Goal: Task Accomplishment & Management: Complete application form

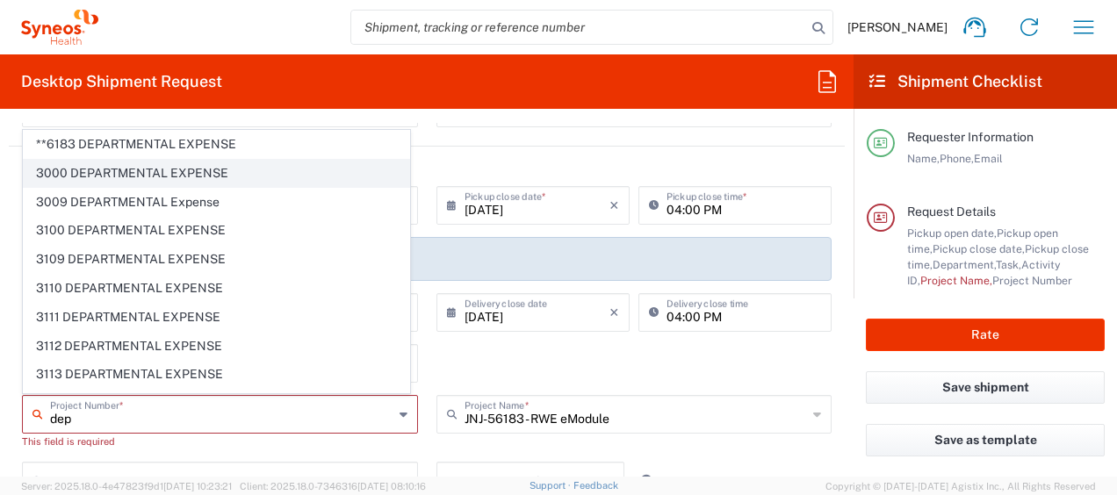
scroll to position [60, 0]
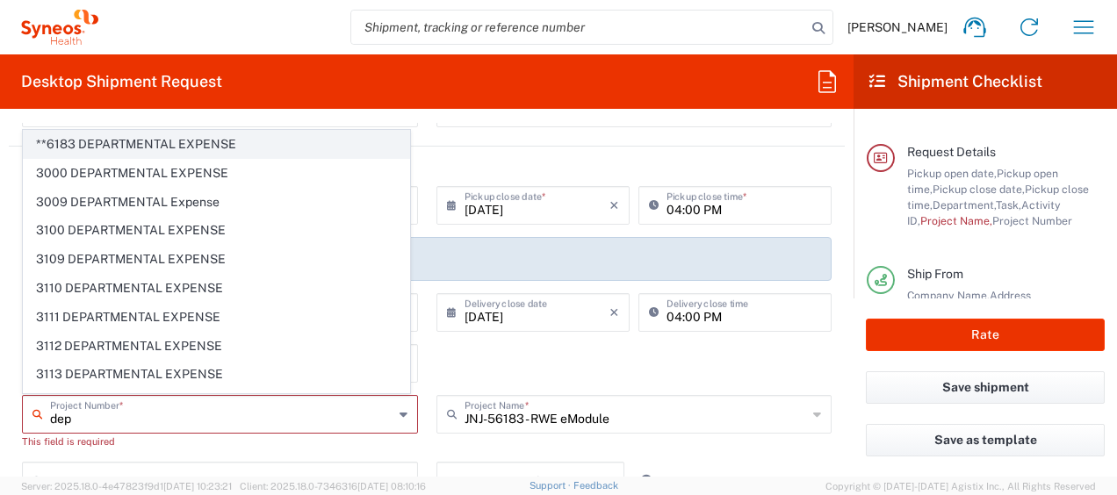
click at [213, 141] on span "**6183 DEPARTMENTAL EXPENSE" at bounding box center [217, 144] width 386 height 27
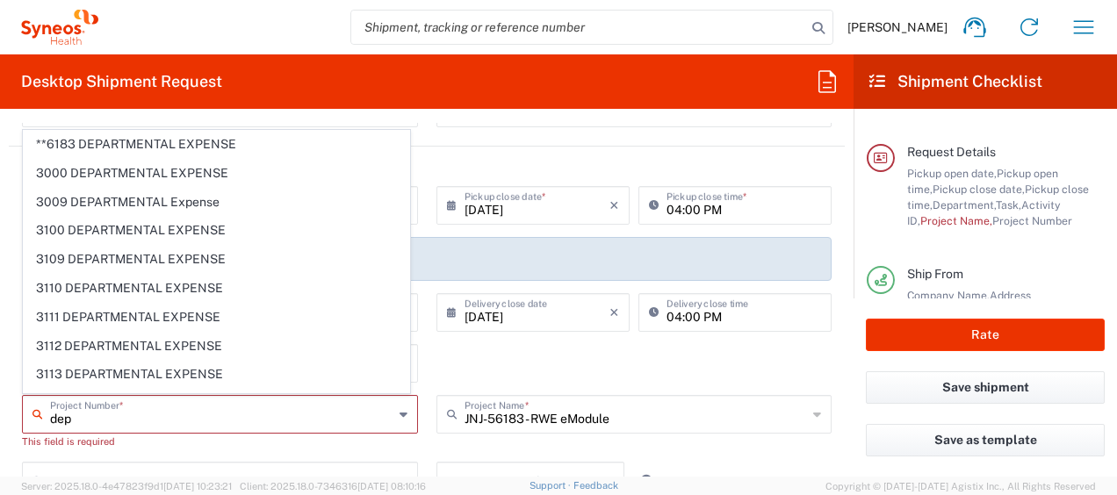
type input "**6183 DEPARTMENTAL EXPENSE"
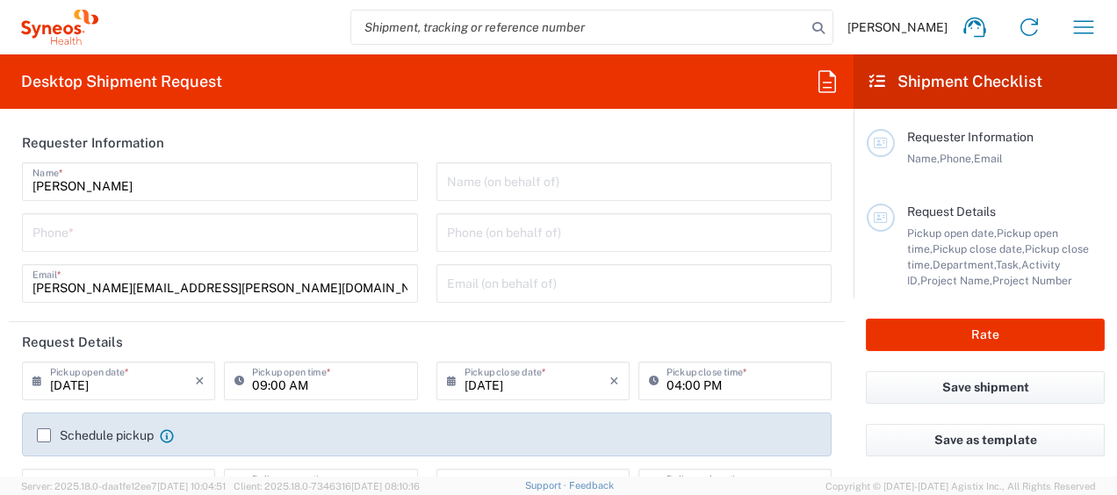
click at [98, 218] on input "tel" at bounding box center [220, 231] width 375 height 31
type input "7325845327"
type input "[PERSON_NAME][EMAIL_ADDRESS][PERSON_NAME][DOMAIN_NAME]"
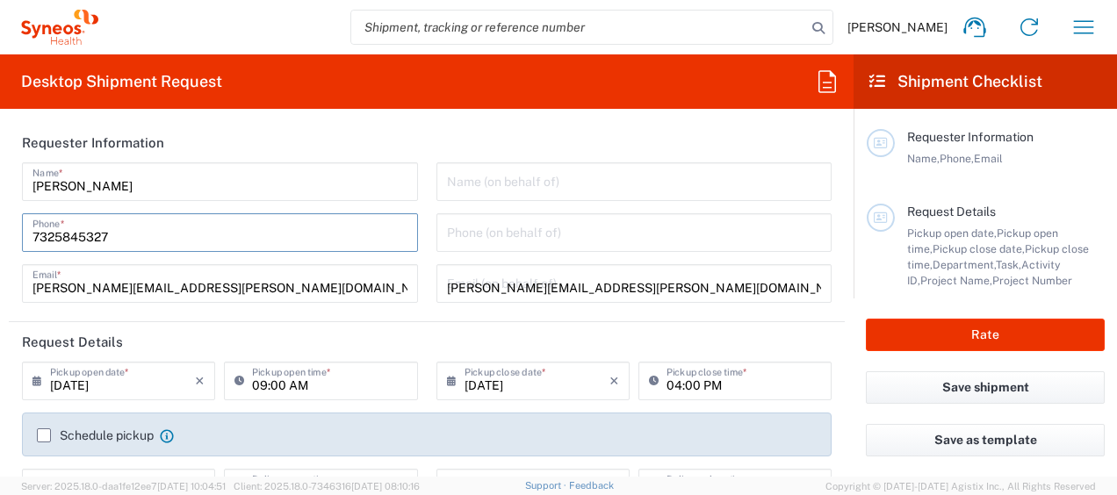
type input "[DATE]"
type input "**6183 DEPARTMENTAL EXPENSE"
type input "JNJ-56183 - RWE eModule"
type input "xxx-xx-xxxx"
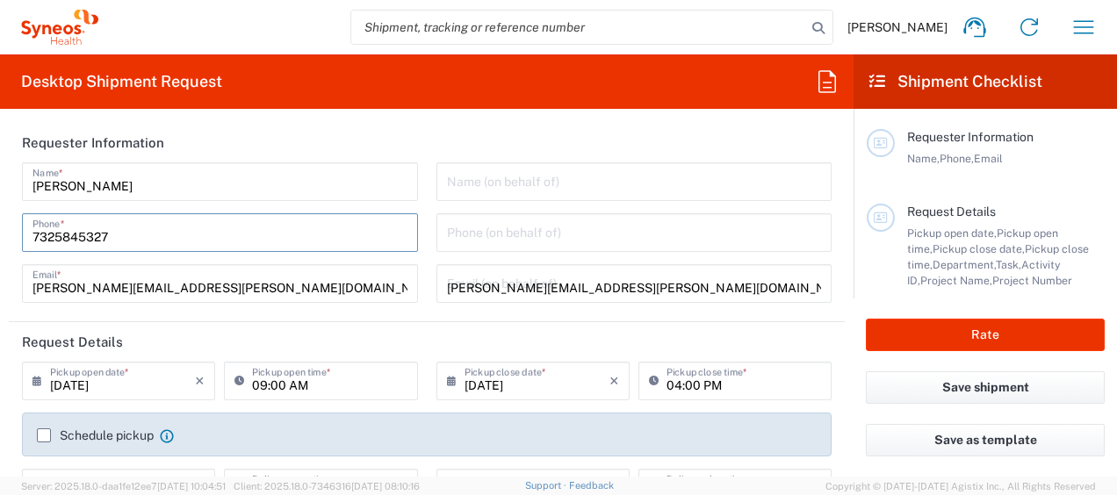
type input "7325845327"
type input "xxx-xx-xxxx"
type input "[STREET_ADDRESS][GEOGRAPHIC_DATA]"
type input "659"
type input "08873"
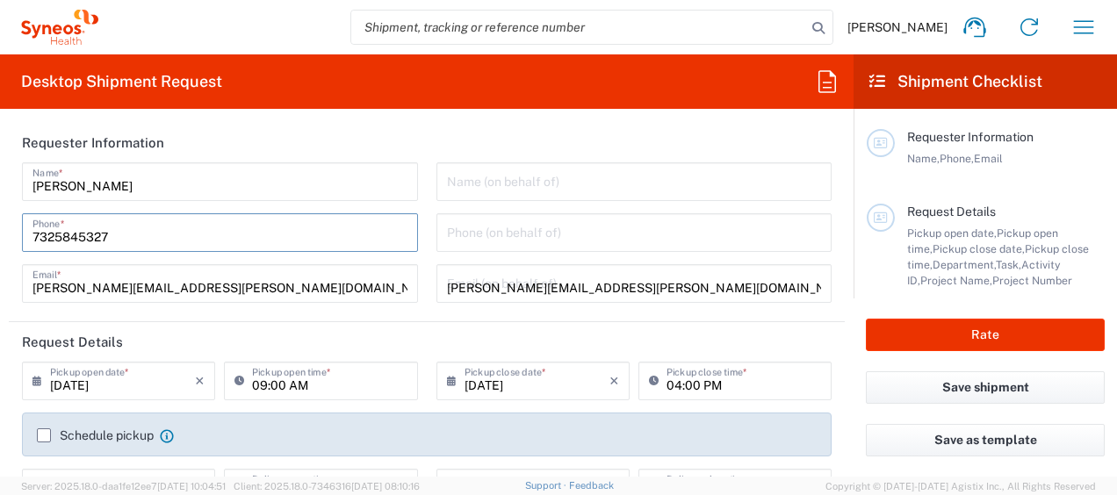
type input "7325845327"
type input "[PERSON_NAME][EMAIL_ADDRESS][PERSON_NAME][DOMAIN_NAME]"
type input "[PERSON_NAME]"
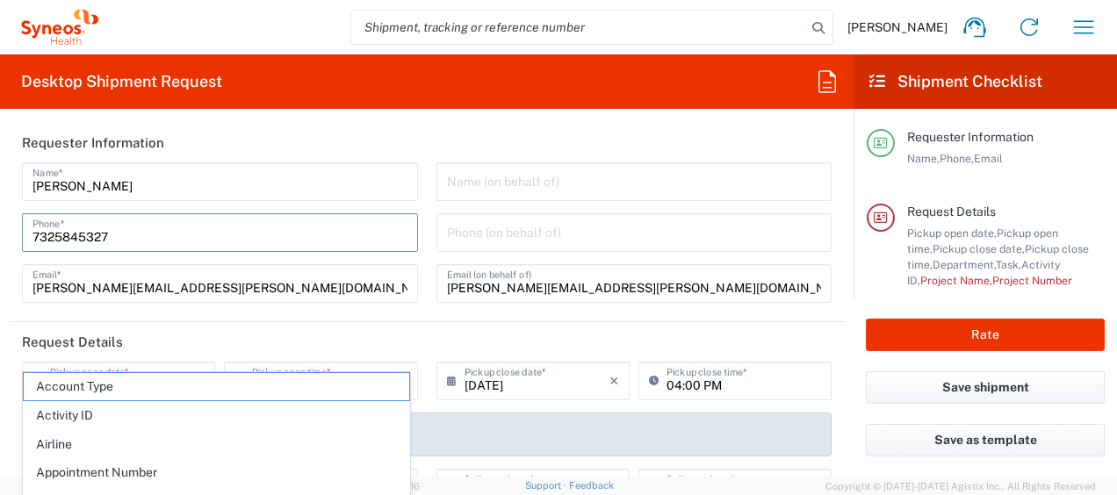
click at [401, 151] on header "Requester Information" at bounding box center [427, 143] width 836 height 40
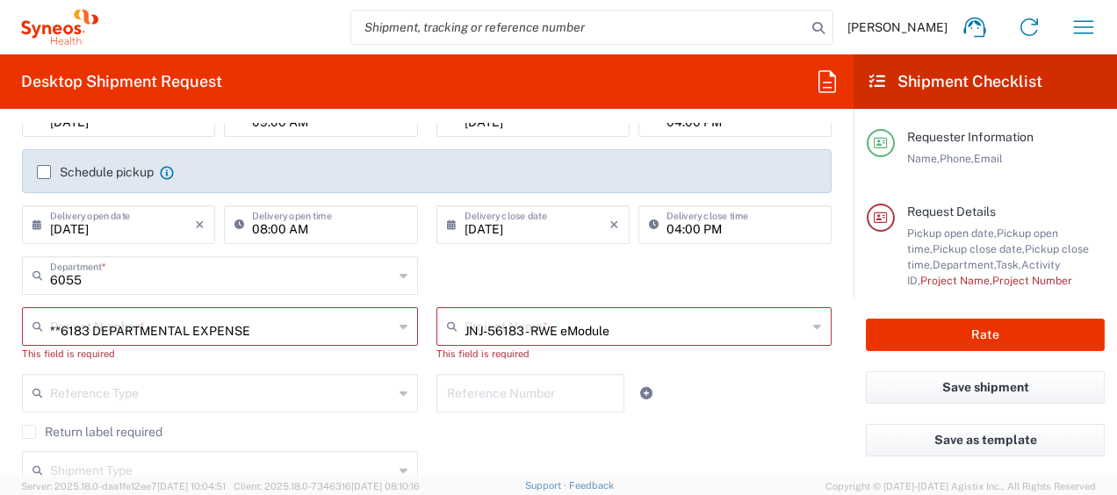
scroll to position [88, 0]
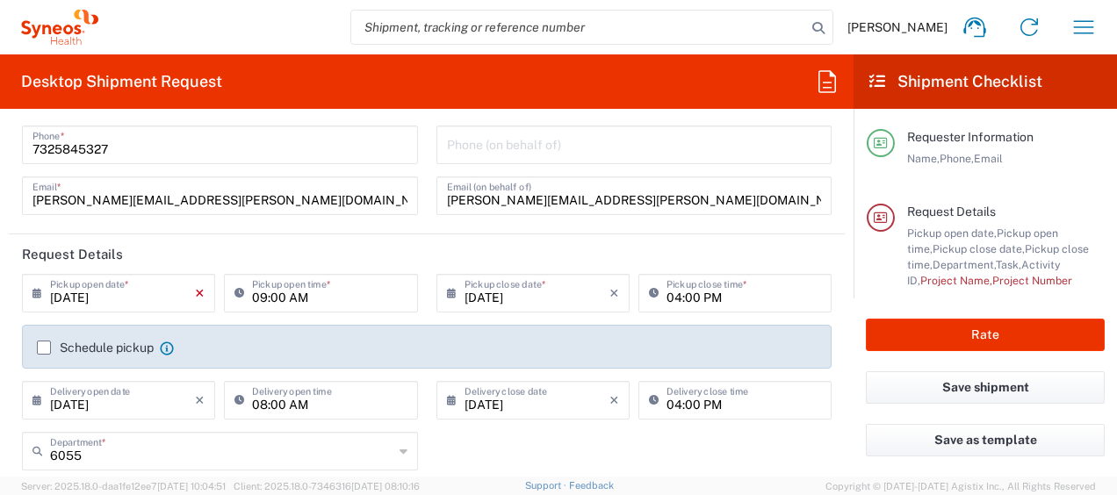
click at [197, 294] on icon "×" at bounding box center [200, 293] width 10 height 28
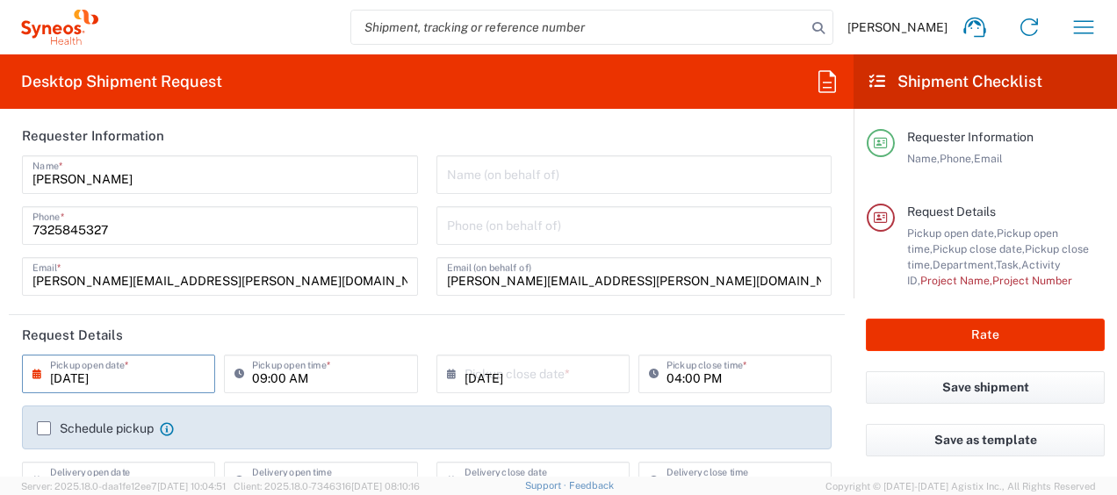
scroll to position [0, 0]
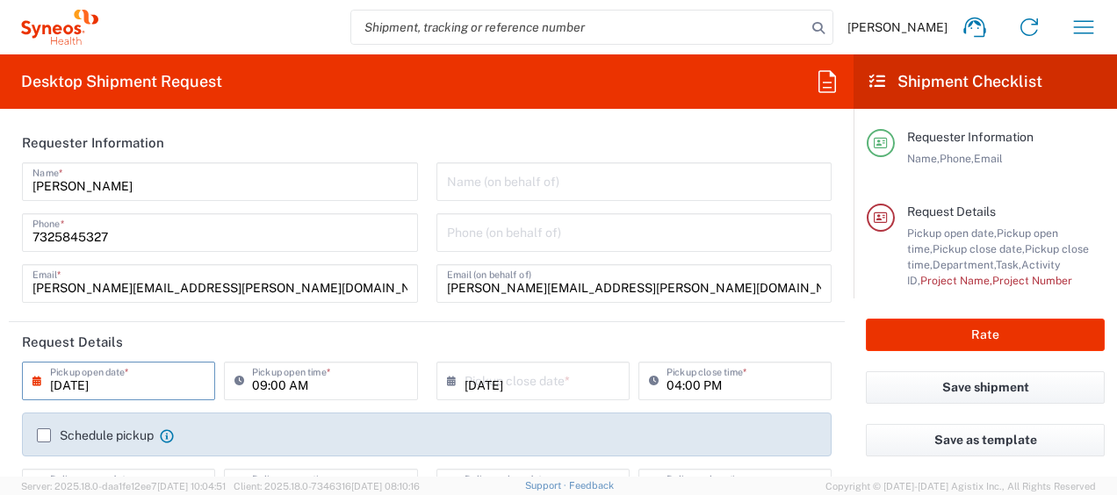
click at [92, 383] on input "[DATE]" at bounding box center [122, 380] width 145 height 31
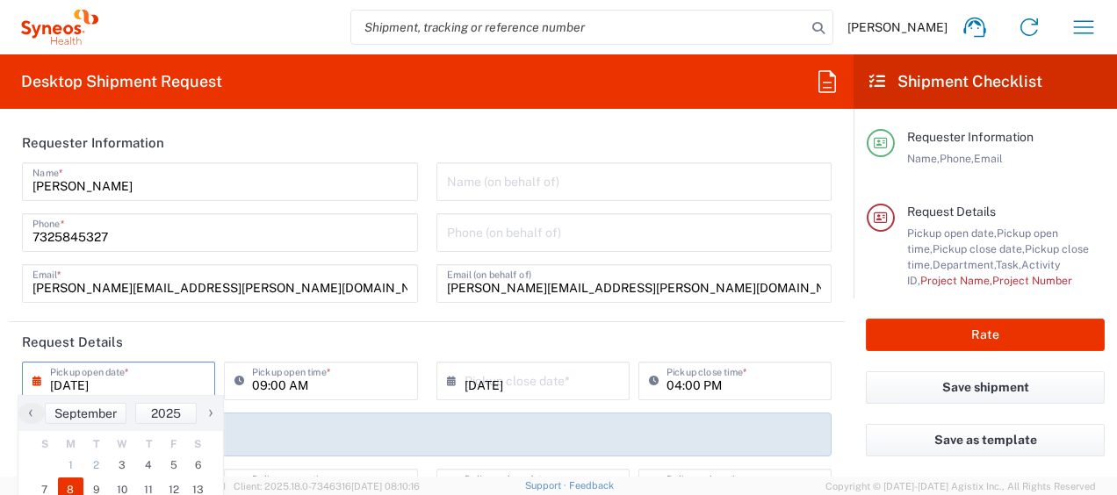
click at [68, 484] on span "8" at bounding box center [71, 490] width 26 height 25
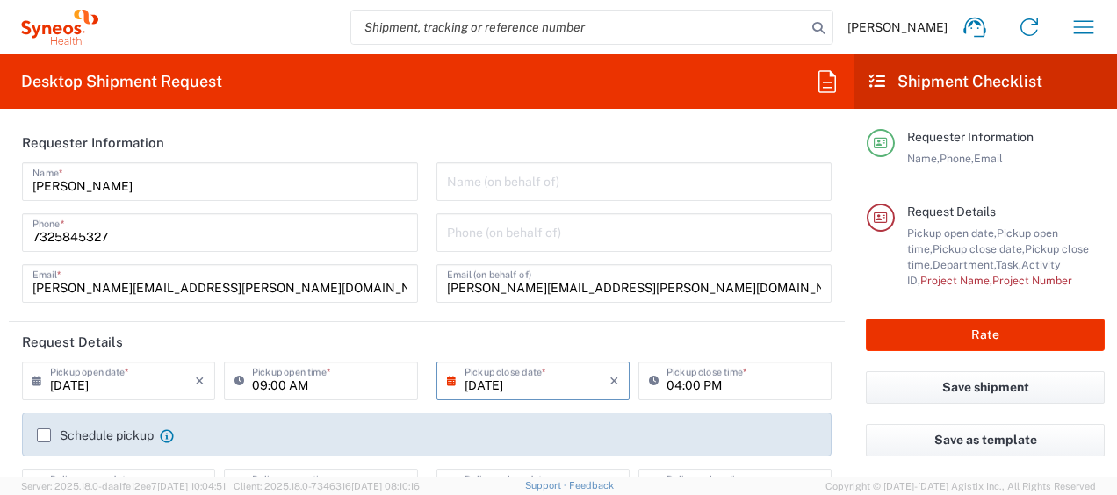
scroll to position [88, 0]
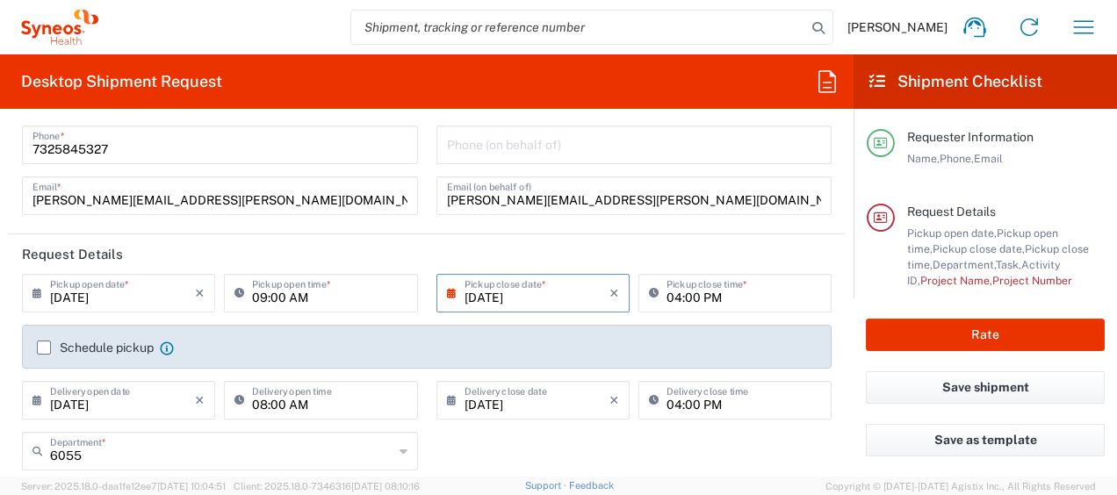
click at [152, 304] on input "[DATE]" at bounding box center [122, 292] width 145 height 31
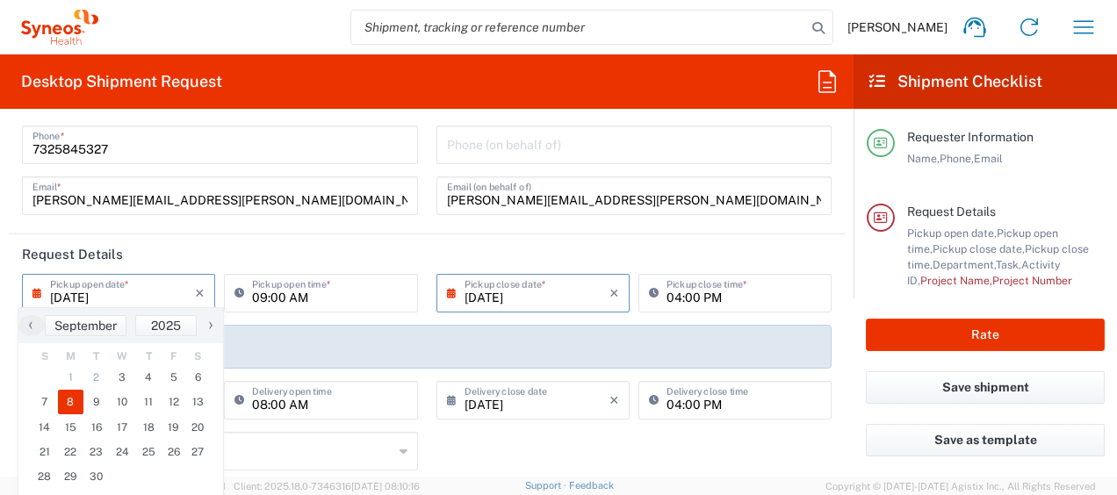
click at [104, 300] on input "[DATE]" at bounding box center [122, 292] width 145 height 31
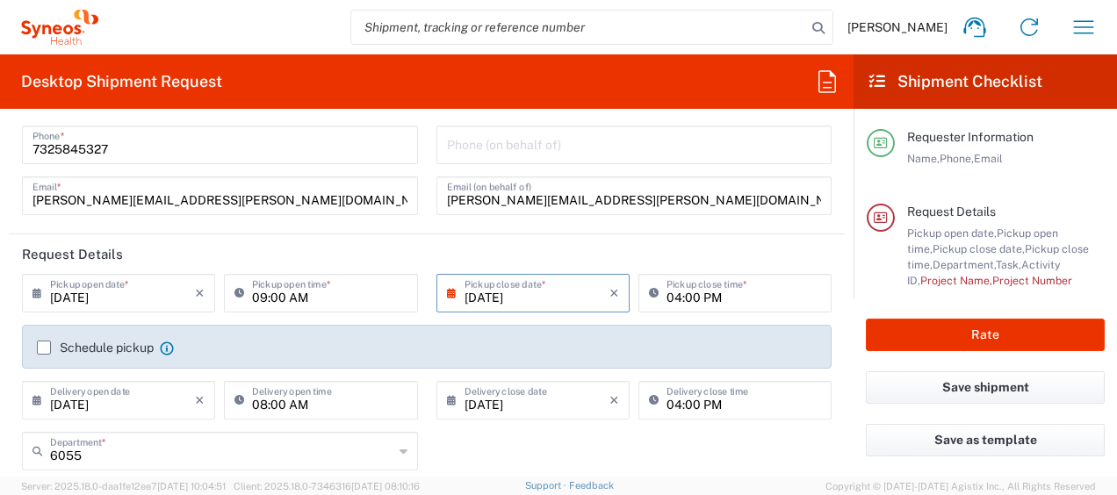
click at [84, 299] on input "[DATE]" at bounding box center [122, 292] width 145 height 31
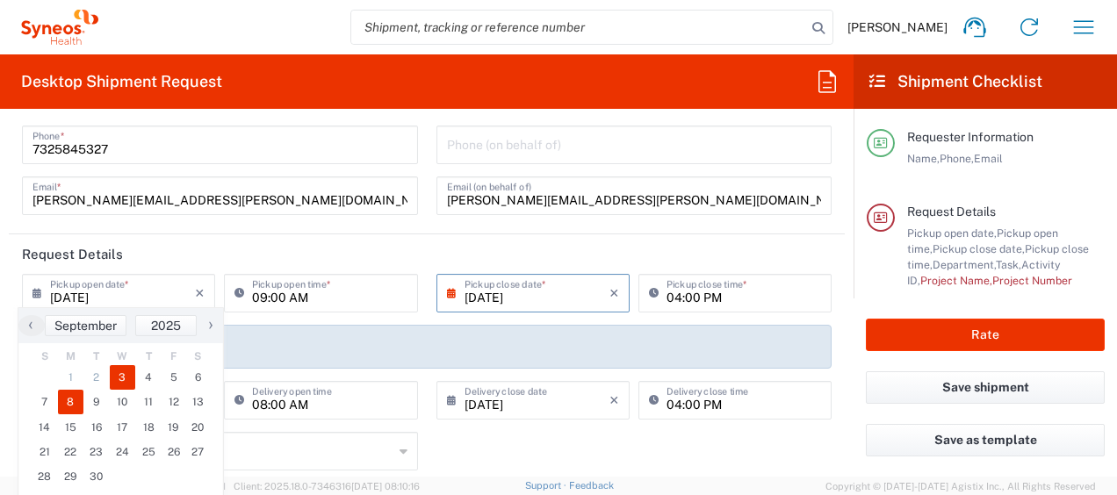
click at [118, 372] on span "3" at bounding box center [123, 377] width 26 height 25
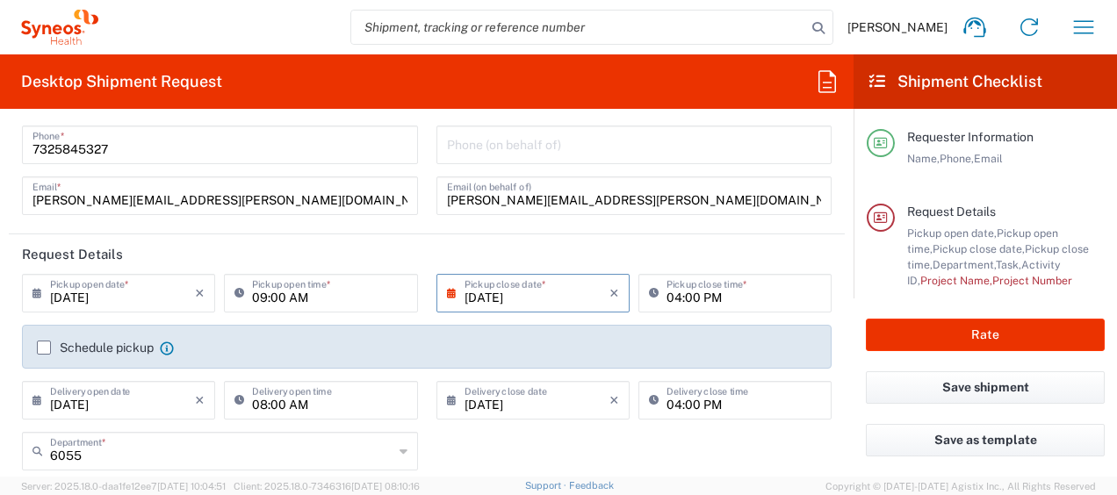
click at [483, 293] on input "[DATE]" at bounding box center [537, 292] width 145 height 31
click at [532, 299] on input "[DATE]" at bounding box center [537, 292] width 145 height 31
click at [492, 298] on input "[DATE]" at bounding box center [537, 292] width 145 height 31
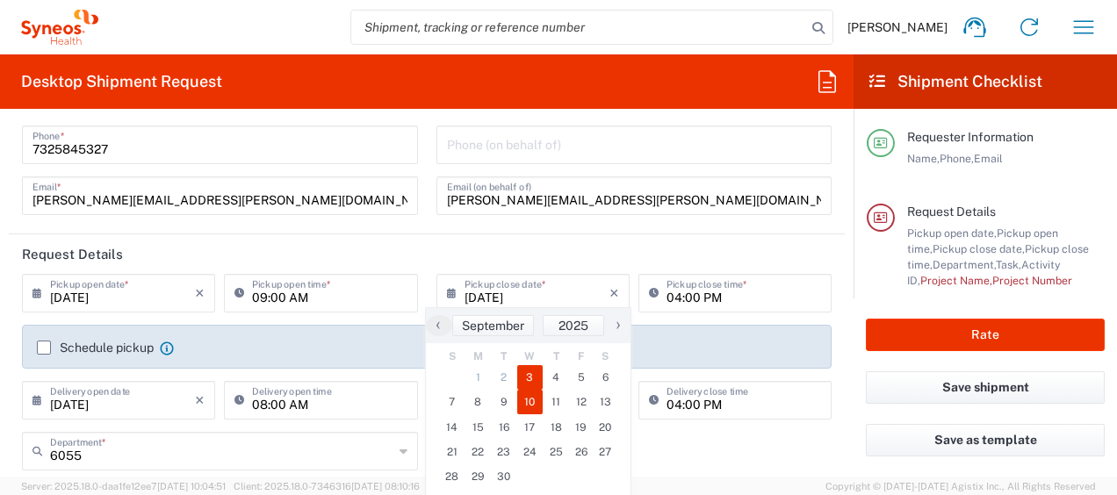
type input "[DATE]"
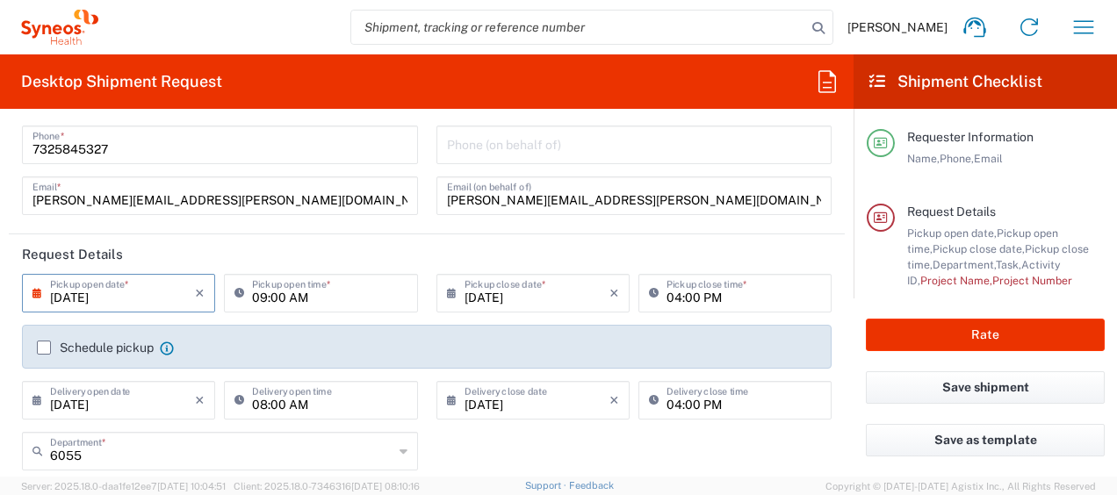
click at [85, 408] on input "[DATE]" at bounding box center [122, 399] width 145 height 31
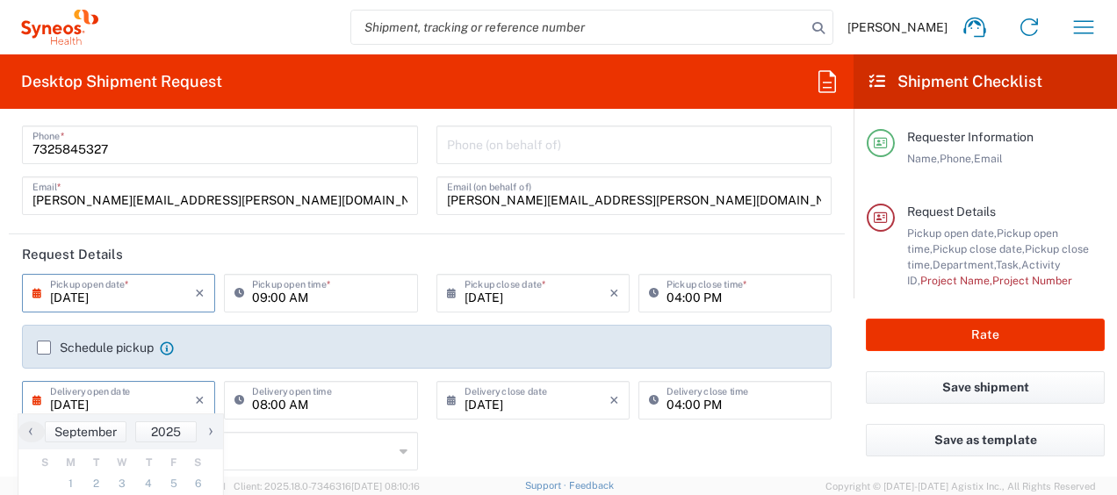
type input "[DATE]"
click at [493, 409] on input "[DATE]" at bounding box center [537, 399] width 145 height 31
click at [490, 406] on input "[DATE]" at bounding box center [537, 399] width 145 height 31
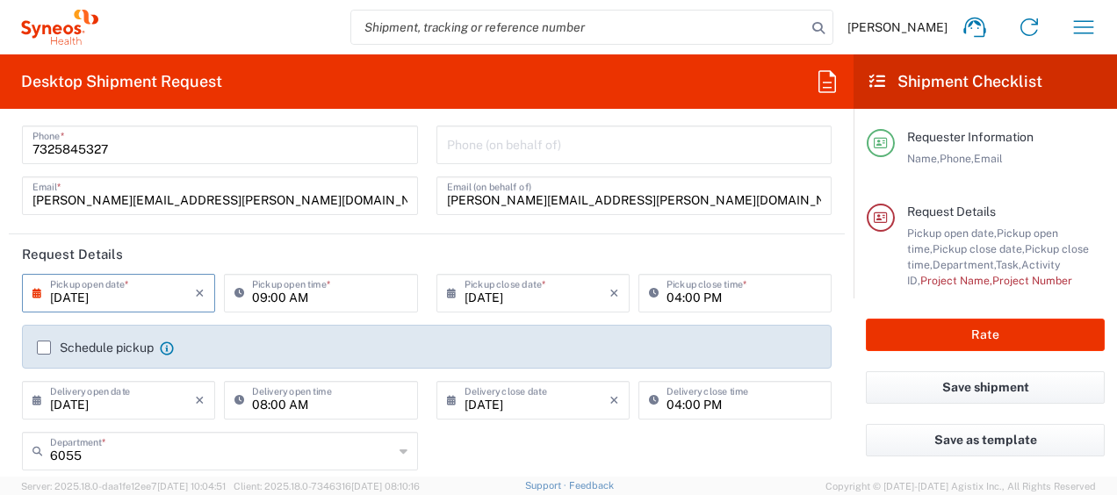
type input "[DATE]"
click at [81, 299] on input "[DATE]" at bounding box center [122, 292] width 145 height 31
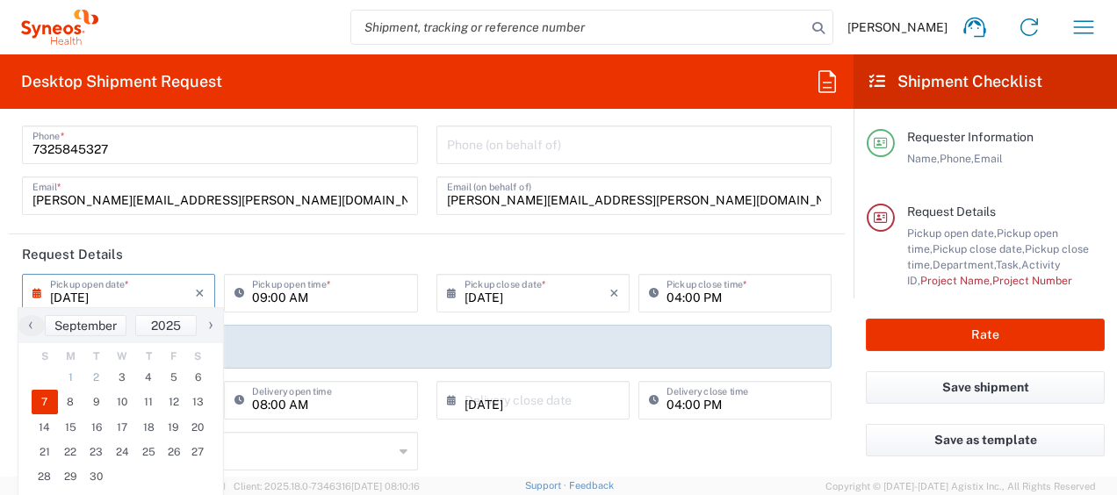
type input "[DATE]"
click at [381, 222] on div "[PERSON_NAME] Name * [PHONE_NUMBER] Phone * [PERSON_NAME][EMAIL_ADDRESS][PERSON…" at bounding box center [220, 151] width 415 height 153
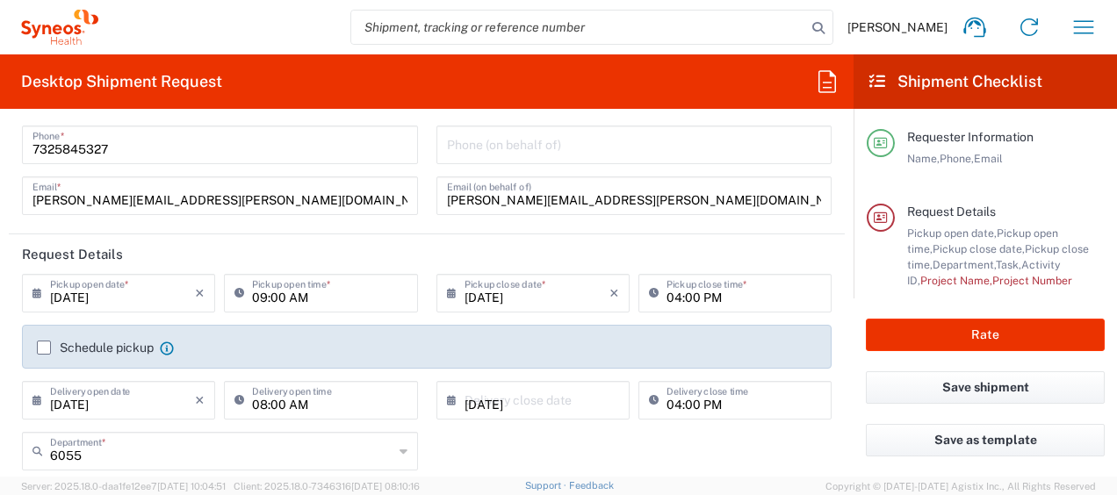
scroll to position [423, 0]
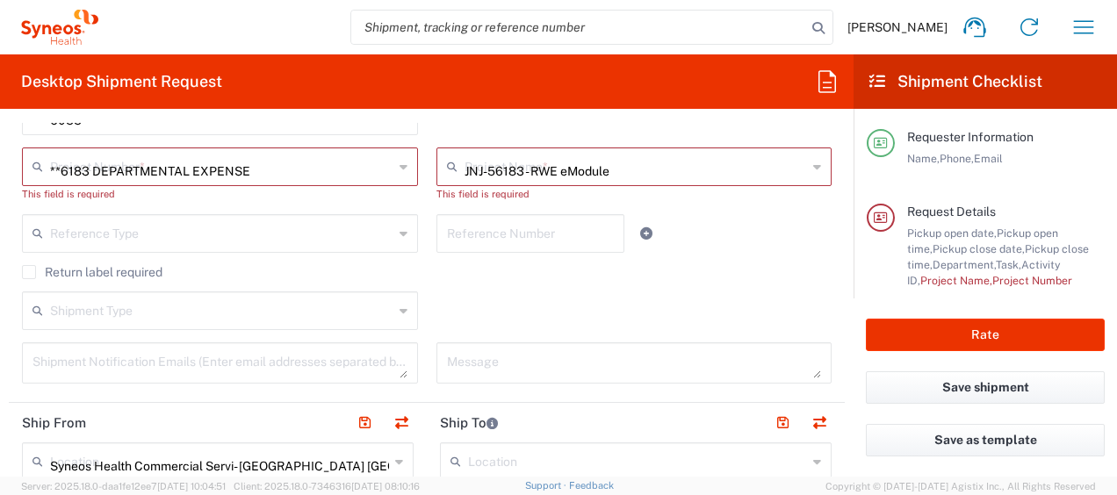
click at [140, 163] on input "**6183 DEPARTMENTAL EXPENSE" at bounding box center [221, 165] width 343 height 31
click at [0, 0] on span "**6183 DEPARTMENTAL EXPENSE" at bounding box center [0, 0] width 0 height 0
click at [202, 195] on div "**6183 DEPARTMENTAL EXPENSE Project Number * **6183 DEPARTMENTAL EXPENSE This f…" at bounding box center [220, 181] width 415 height 67
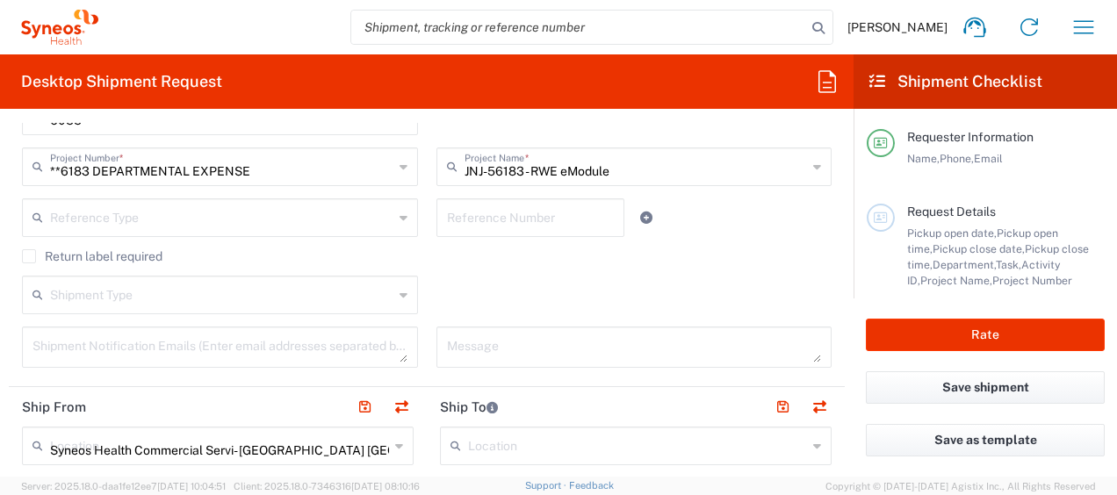
drag, startPoint x: 555, startPoint y: 170, endPoint x: 206, endPoint y: 282, distance: 367.0
click at [555, 170] on input "JNJ-56183 - RWE eModule" at bounding box center [636, 165] width 343 height 31
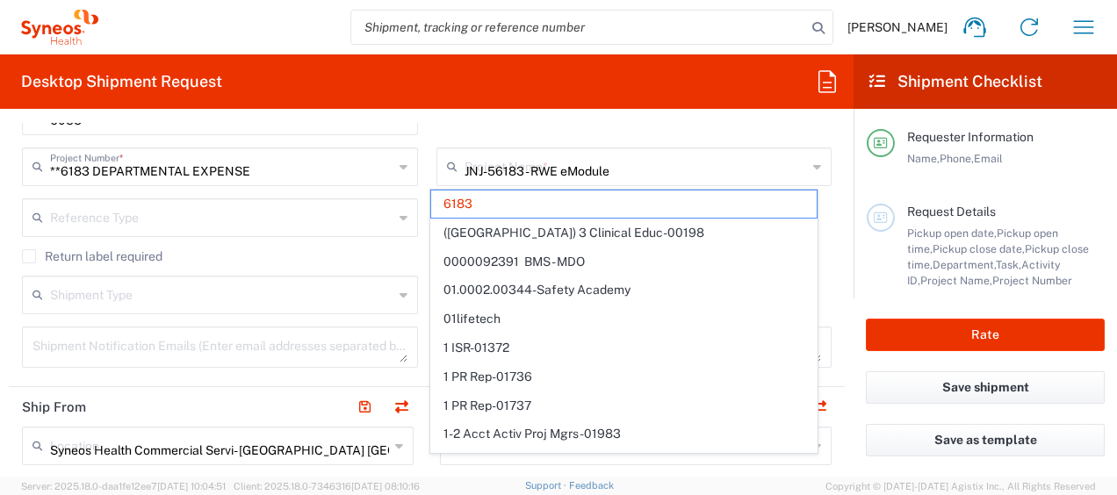
click at [231, 251] on agx-checkbox-control "Return label required" at bounding box center [427, 256] width 810 height 14
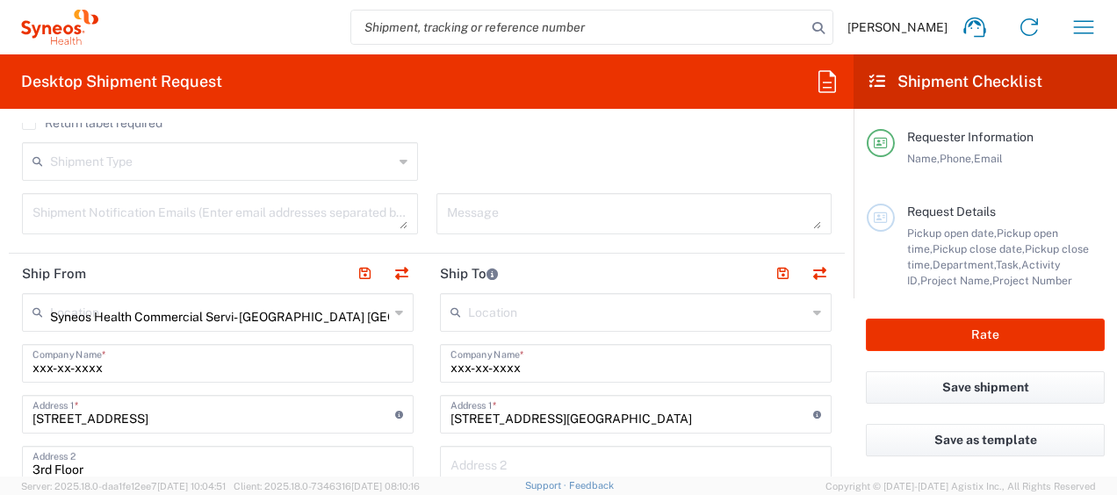
scroll to position [599, 0]
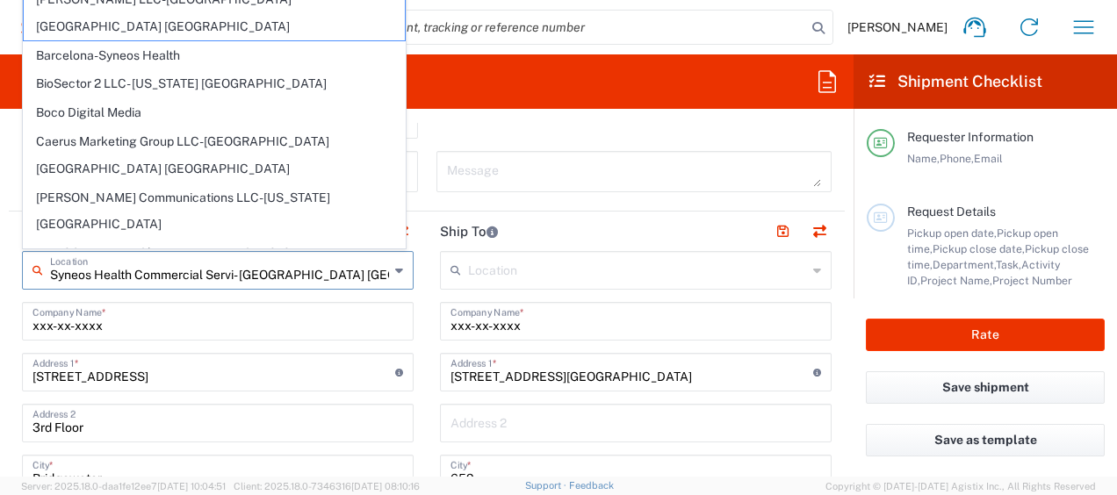
click at [159, 264] on input "Syneos Health Commercial Servi- [GEOGRAPHIC_DATA] [GEOGRAPHIC_DATA]" at bounding box center [219, 269] width 339 height 31
drag, startPoint x: 232, startPoint y: 383, endPoint x: -22, endPoint y: 378, distance: 253.9
click at [232, 382] on input "[STREET_ADDRESS]" at bounding box center [214, 371] width 363 height 31
click at [0, 373] on html "[PERSON_NAME] Home Shipment estimator Shipment tracking Desktop shipment reques…" at bounding box center [558, 247] width 1117 height 495
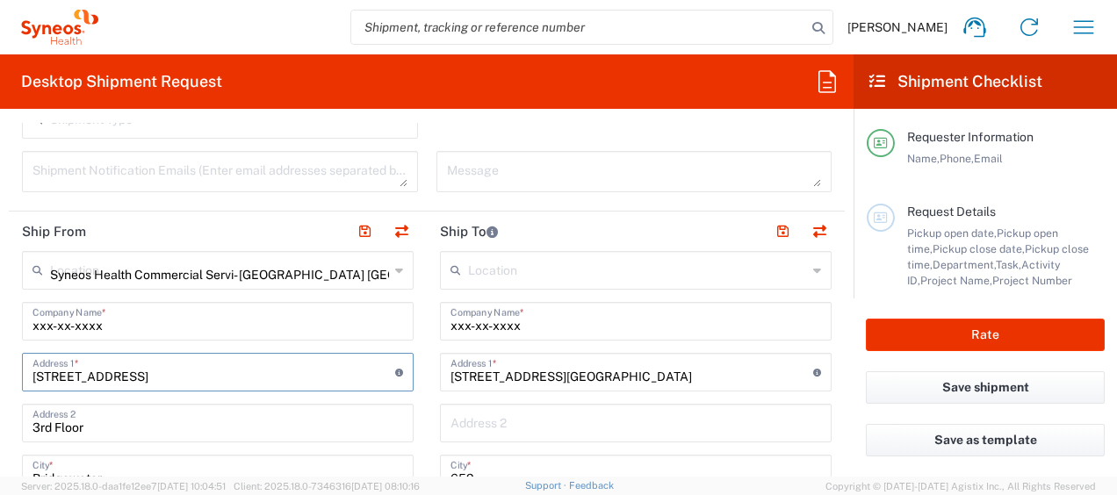
drag, startPoint x: 157, startPoint y: 372, endPoint x: 106, endPoint y: 395, distance: 55.8
click at [158, 371] on input "[STREET_ADDRESS]" at bounding box center [214, 371] width 363 height 31
paste input "[STREET_ADDRESS]"
drag, startPoint x: 110, startPoint y: 373, endPoint x: 105, endPoint y: 418, distance: 45.0
click at [110, 372] on input "[STREET_ADDRESS]" at bounding box center [214, 371] width 363 height 31
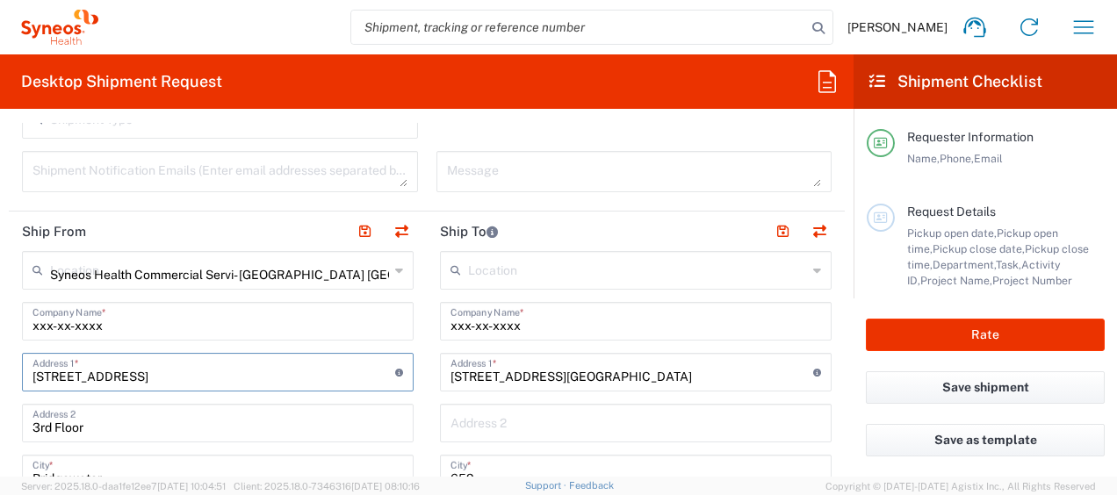
type input "[STREET_ADDRESS]"
drag, startPoint x: 108, startPoint y: 416, endPoint x: -85, endPoint y: 409, distance: 193.4
click at [0, 409] on html "[PERSON_NAME] Home Shipment estimator Shipment tracking Desktop shipment reques…" at bounding box center [558, 247] width 1117 height 495
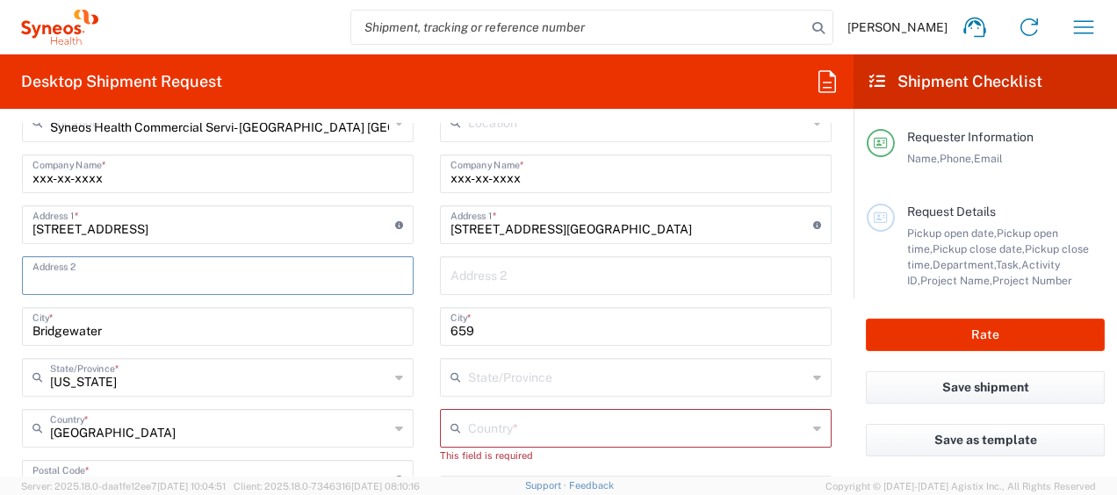
scroll to position [775, 0]
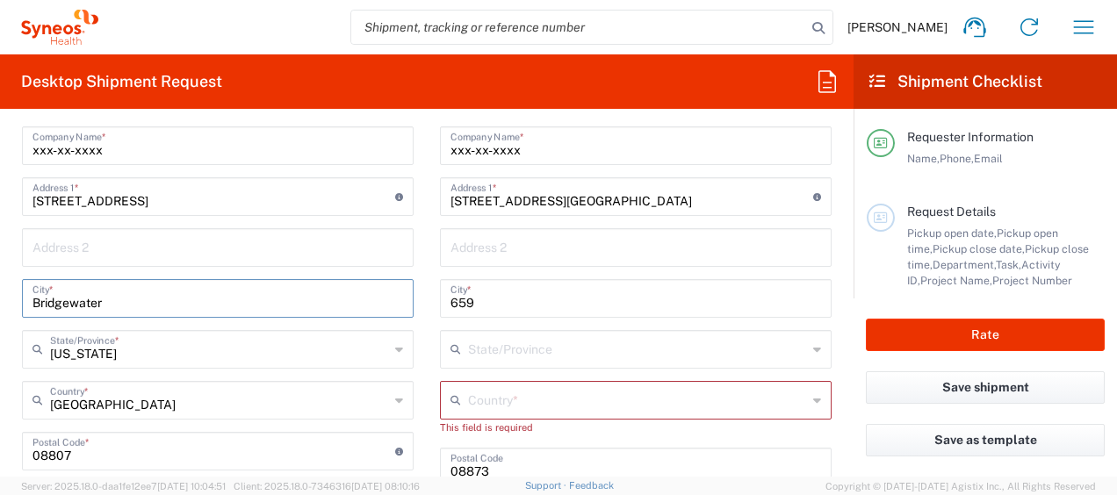
drag, startPoint x: 148, startPoint y: 300, endPoint x: -26, endPoint y: 294, distance: 174.9
click at [0, 294] on html "[PERSON_NAME] Home Shipment estimator Shipment tracking Desktop shipment reques…" at bounding box center [558, 247] width 1117 height 495
type input "woodstock"
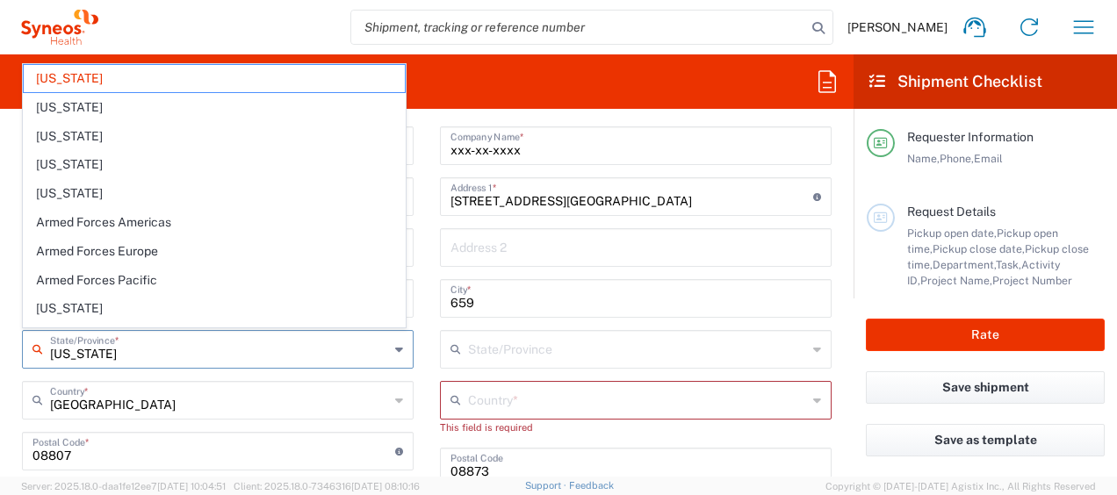
drag, startPoint x: 183, startPoint y: 354, endPoint x: -104, endPoint y: 324, distance: 287.9
click at [0, 324] on html "[PERSON_NAME] Home Shipment estimator Shipment tracking Desktop shipment reques…" at bounding box center [558, 247] width 1117 height 495
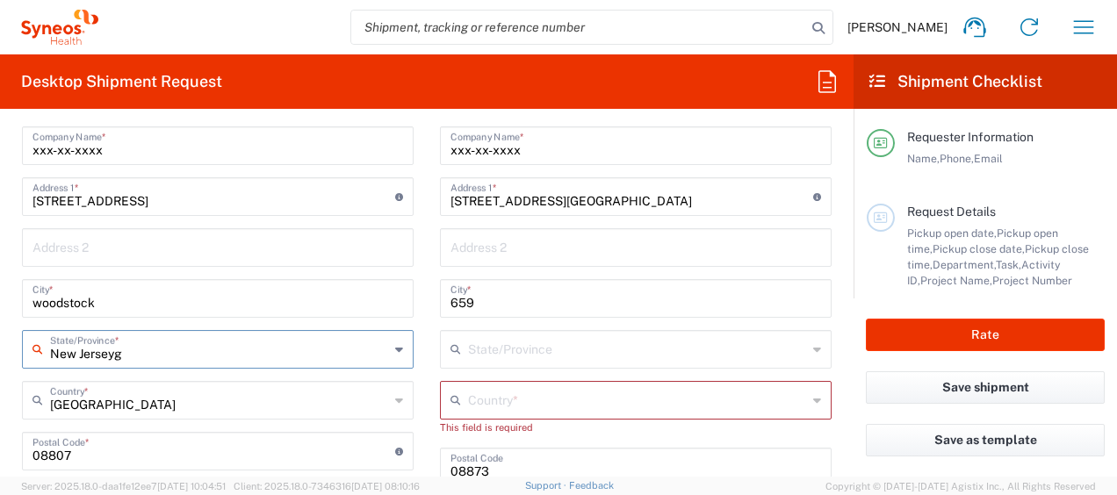
type input "New Jerseyge"
drag, startPoint x: 142, startPoint y: 358, endPoint x: 8, endPoint y: 348, distance: 134.8
click at [9, 347] on main "Syneos Health Commercial Servi- [GEOGRAPHIC_DATA] [GEOGRAPHIC_DATA] Location [P…" at bounding box center [218, 445] width 418 height 738
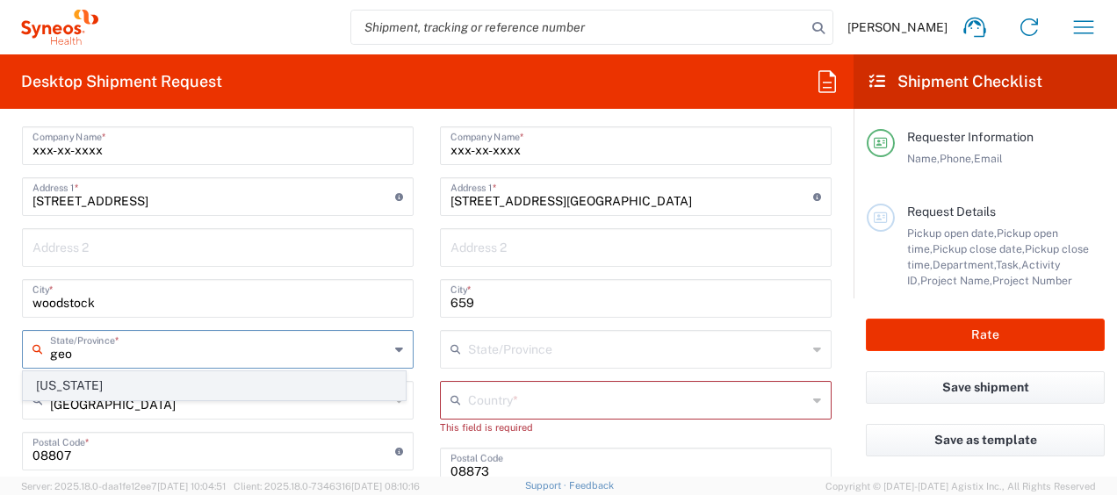
type input "geo"
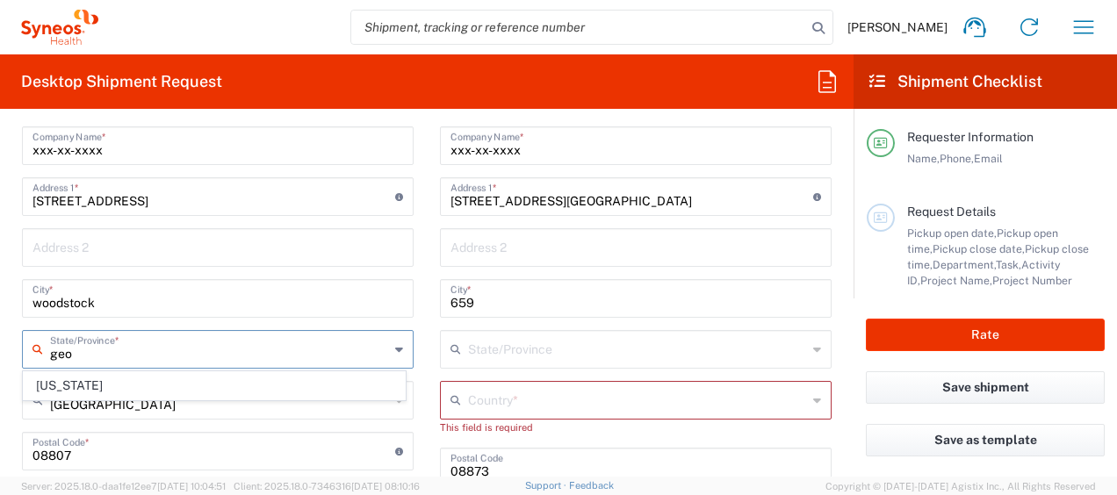
click at [109, 392] on span "[US_STATE]" at bounding box center [214, 385] width 381 height 27
drag, startPoint x: 109, startPoint y: 387, endPoint x: 84, endPoint y: 462, distance: 78.6
click at [109, 387] on input "[GEOGRAPHIC_DATA]" at bounding box center [219, 399] width 339 height 31
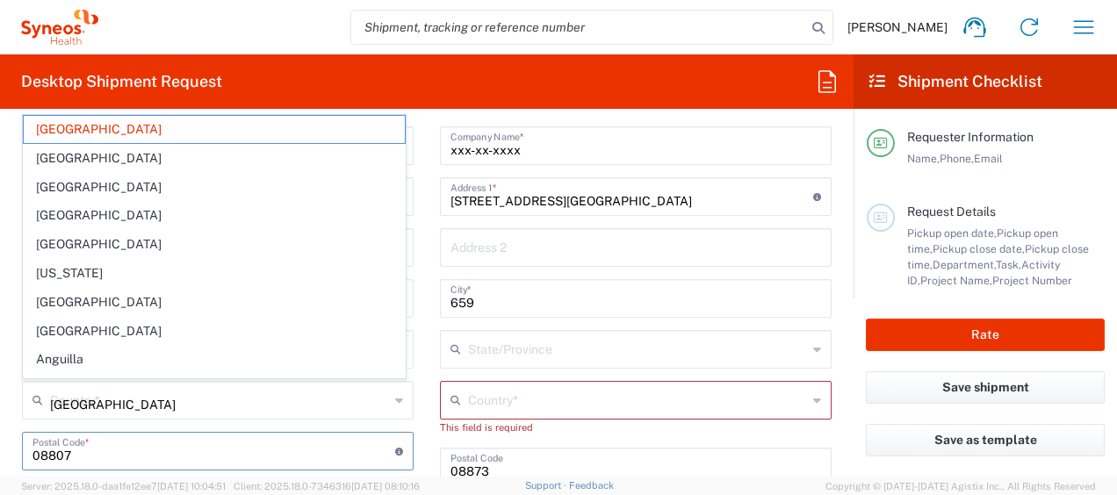
click at [90, 459] on input "undefined" at bounding box center [214, 450] width 363 height 31
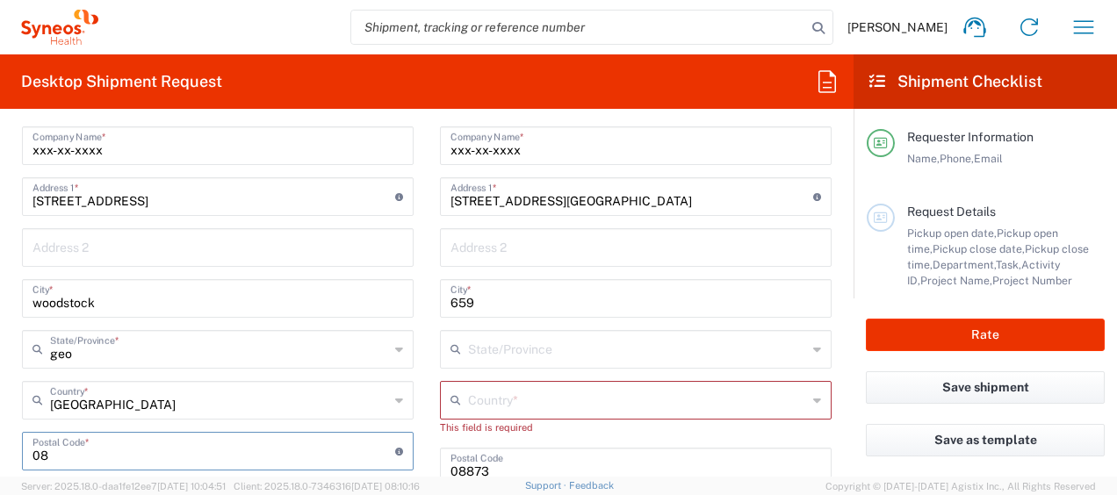
type input "0"
type input "30188"
click at [520, 404] on input "text" at bounding box center [637, 399] width 339 height 31
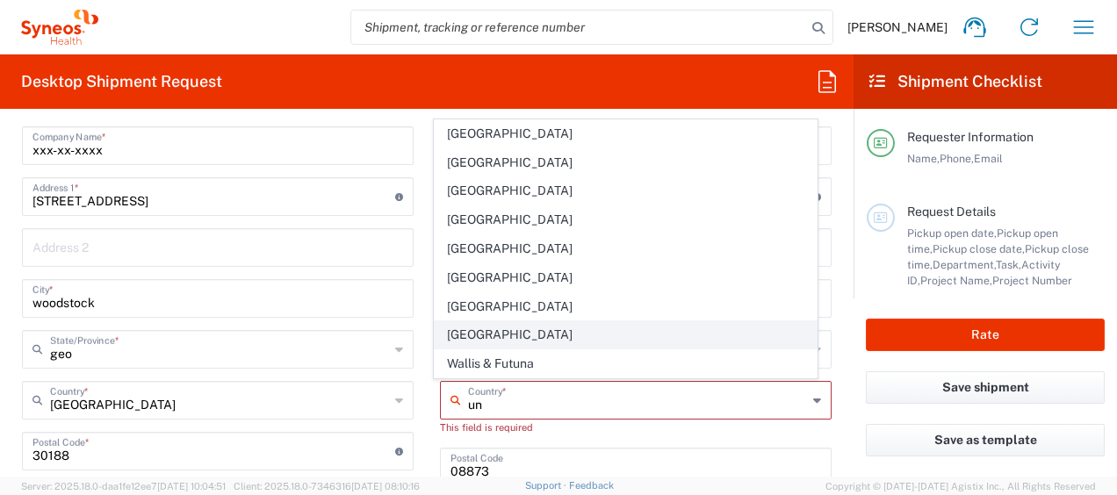
drag, startPoint x: 560, startPoint y: 403, endPoint x: 462, endPoint y: 334, distance: 120.4
click at [560, 403] on input "un" at bounding box center [637, 399] width 339 height 31
type input "un"
click at [462, 334] on span "[GEOGRAPHIC_DATA]" at bounding box center [625, 334] width 381 height 27
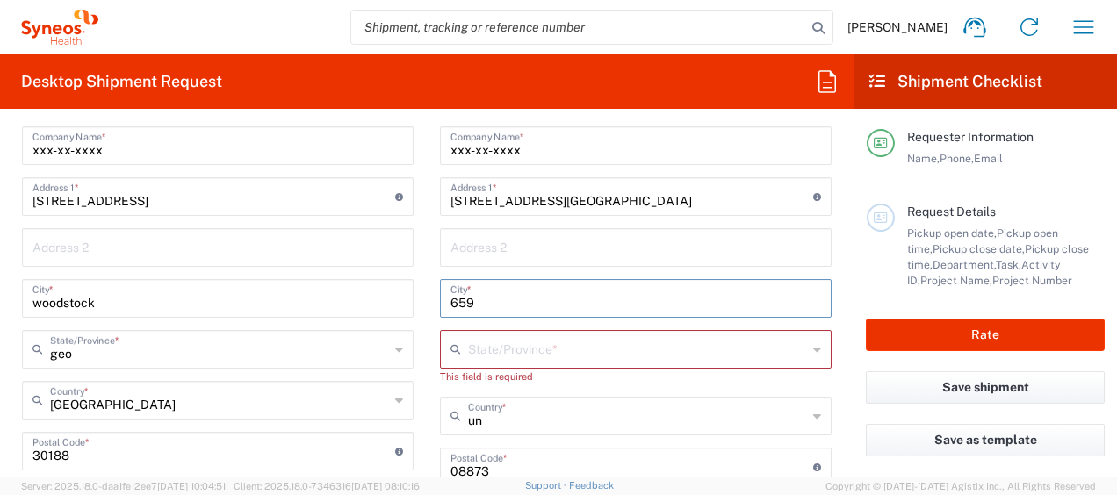
drag, startPoint x: 509, startPoint y: 295, endPoint x: 404, endPoint y: 292, distance: 105.5
click at [404, 292] on div "Ship From Syneos Health Commercial Servi- [GEOGRAPHIC_DATA] [GEOGRAPHIC_DATA] L…" at bounding box center [427, 444] width 836 height 816
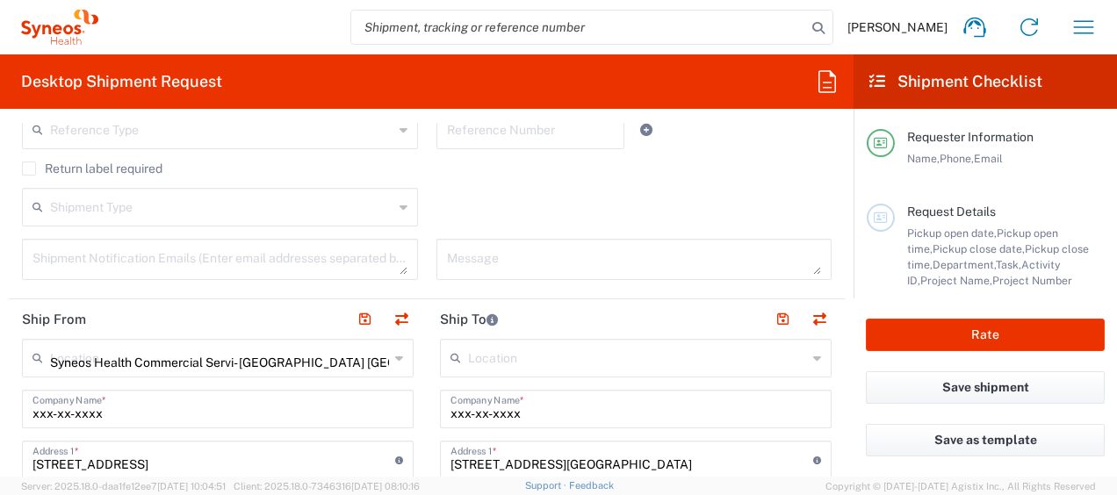
scroll to position [599, 0]
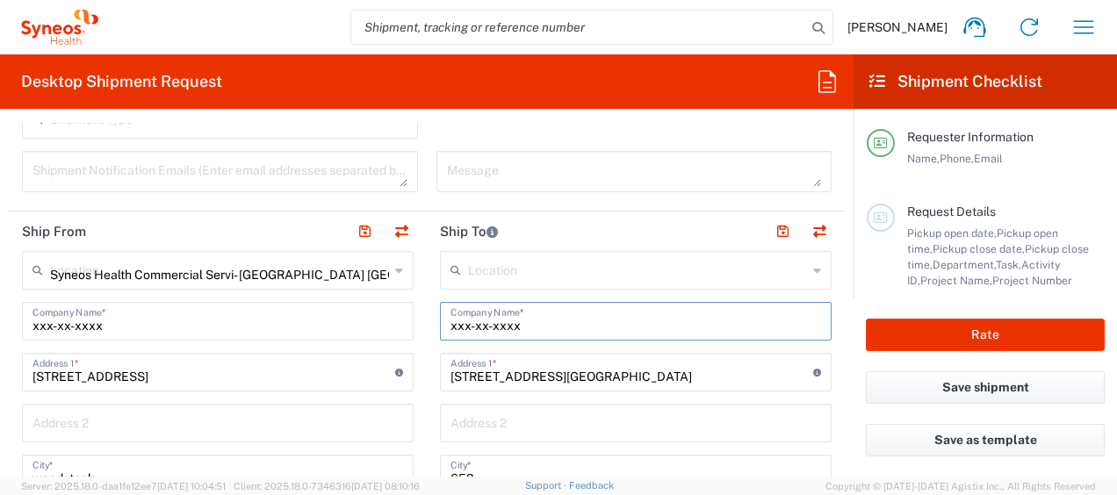
drag, startPoint x: 559, startPoint y: 323, endPoint x: 308, endPoint y: 311, distance: 250.6
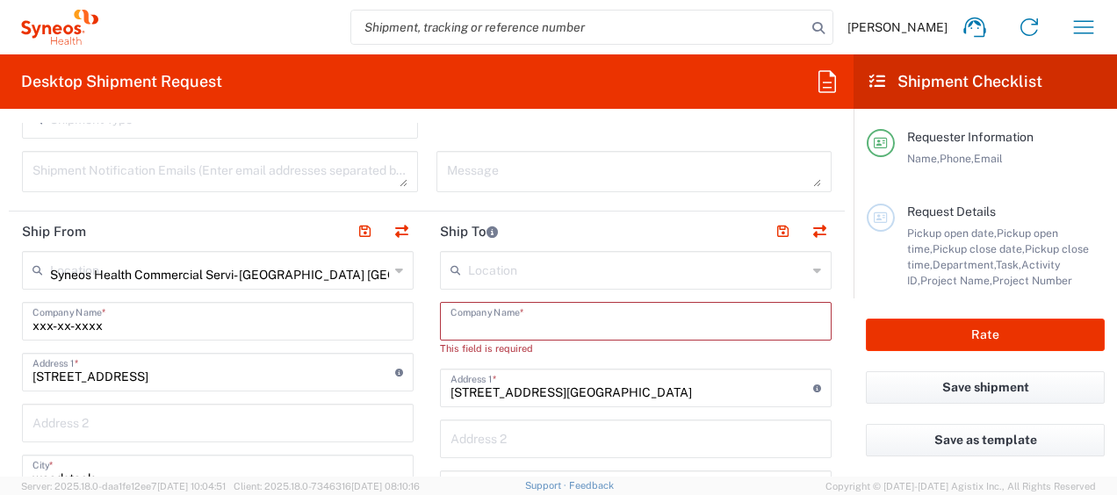
drag, startPoint x: 546, startPoint y: 307, endPoint x: 610, endPoint y: 395, distance: 108.2
click at [546, 307] on input "text" at bounding box center [636, 320] width 371 height 31
drag, startPoint x: 622, startPoint y: 387, endPoint x: 459, endPoint y: 311, distance: 180.4
paste input "ATTN:IT Asset Management"
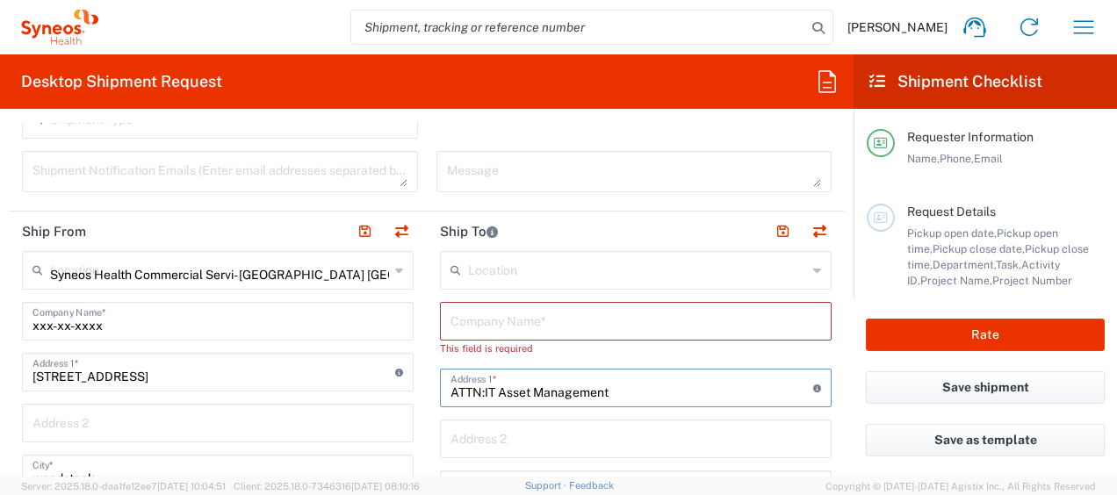
type input "ATTN:IT Asset Management"
click at [459, 314] on input "text" at bounding box center [636, 320] width 371 height 31
drag, startPoint x: 459, startPoint y: 311, endPoint x: 509, endPoint y: 321, distance: 52.0
click at [459, 311] on input "text" at bounding box center [636, 320] width 371 height 31
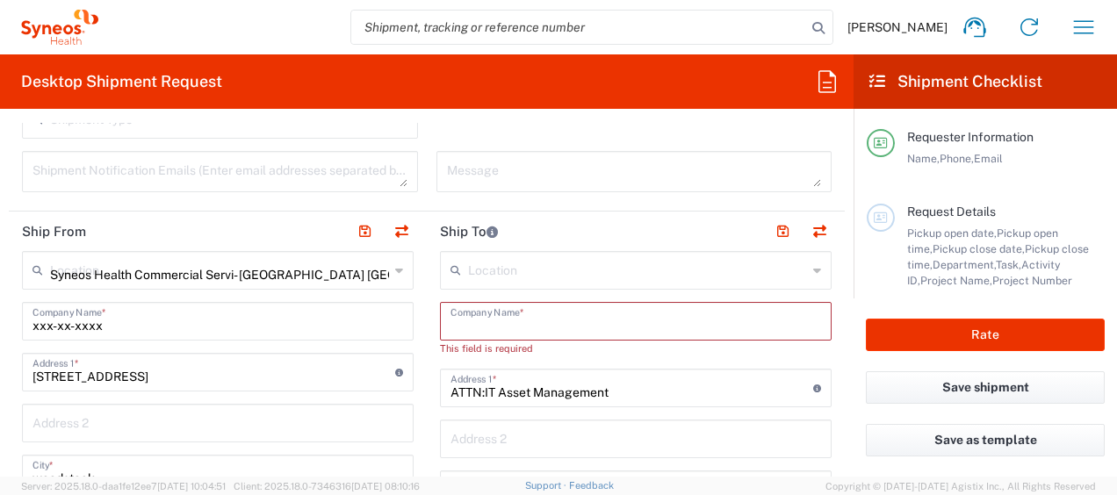
click at [485, 321] on input "text" at bounding box center [636, 320] width 371 height 31
click at [492, 329] on input "Syne" at bounding box center [636, 320] width 371 height 31
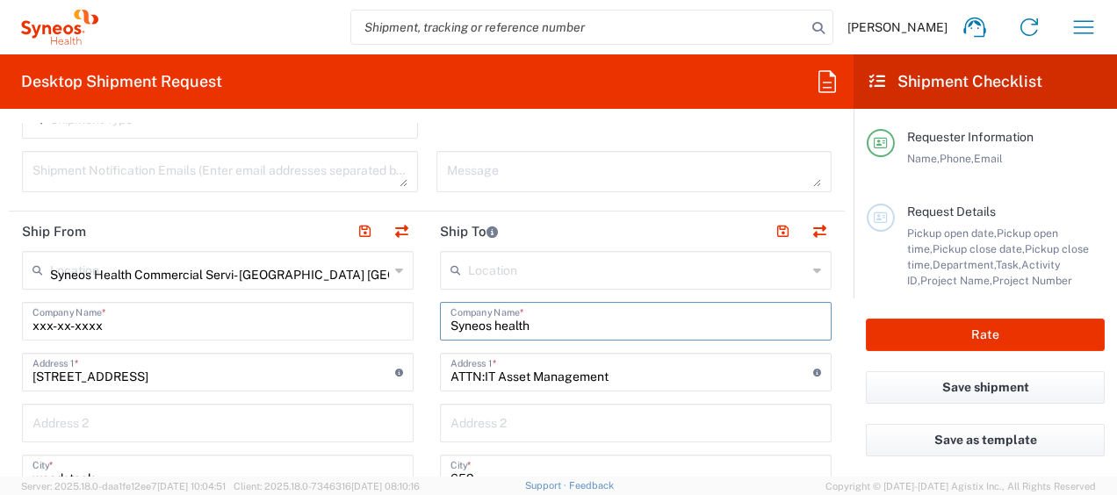
scroll to position [687, 0]
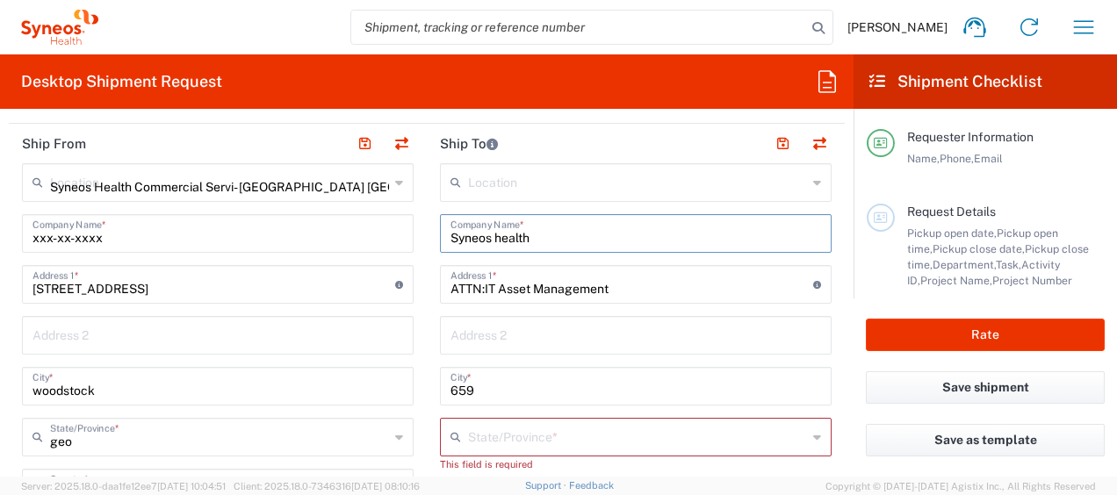
click at [506, 239] on input "Syneos health" at bounding box center [636, 232] width 371 height 31
type input "Syneos health"
click at [531, 332] on input "text" at bounding box center [636, 334] width 371 height 31
drag, startPoint x: 546, startPoint y: 333, endPoint x: 669, endPoint y: 490, distance: 199.6
click at [546, 333] on input "text" at bounding box center [636, 334] width 371 height 31
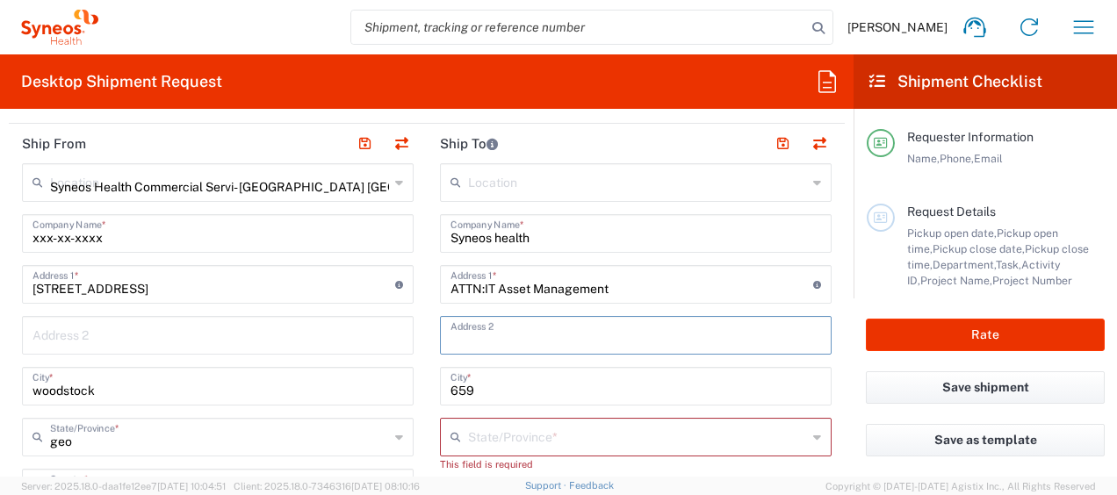
paste input "[GEOGRAPHIC_DATA], [GEOGRAPHIC_DATA] | [GEOGRAPHIC_DATA] 27560"
type input "[GEOGRAPHIC_DATA], [GEOGRAPHIC_DATA] | [GEOGRAPHIC_DATA] 27560"
click at [546, 385] on input "659" at bounding box center [636, 385] width 371 height 31
click at [580, 430] on input "text" at bounding box center [637, 436] width 339 height 31
drag, startPoint x: 536, startPoint y: 434, endPoint x: 472, endPoint y: 330, distance: 121.9
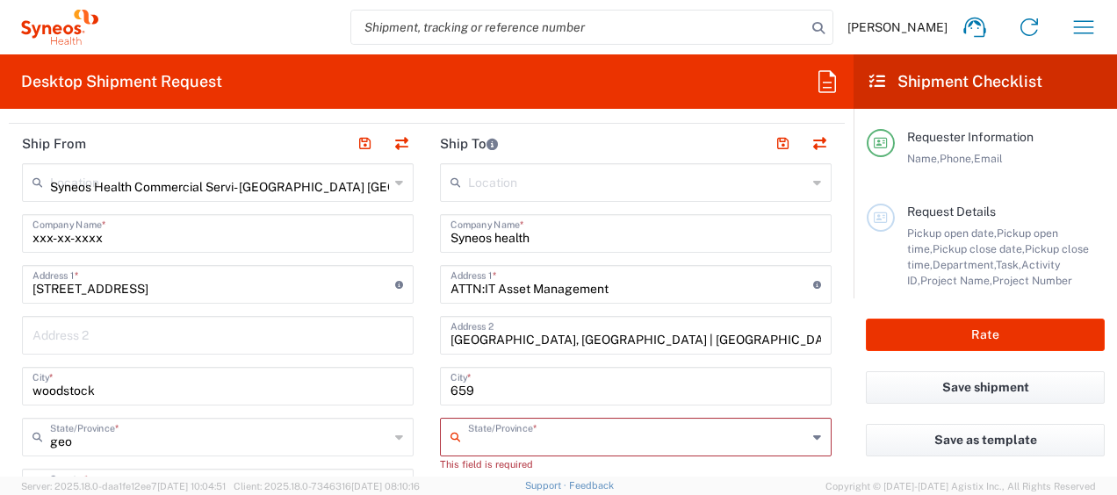
click at [536, 434] on input "text" at bounding box center [637, 436] width 339 height 31
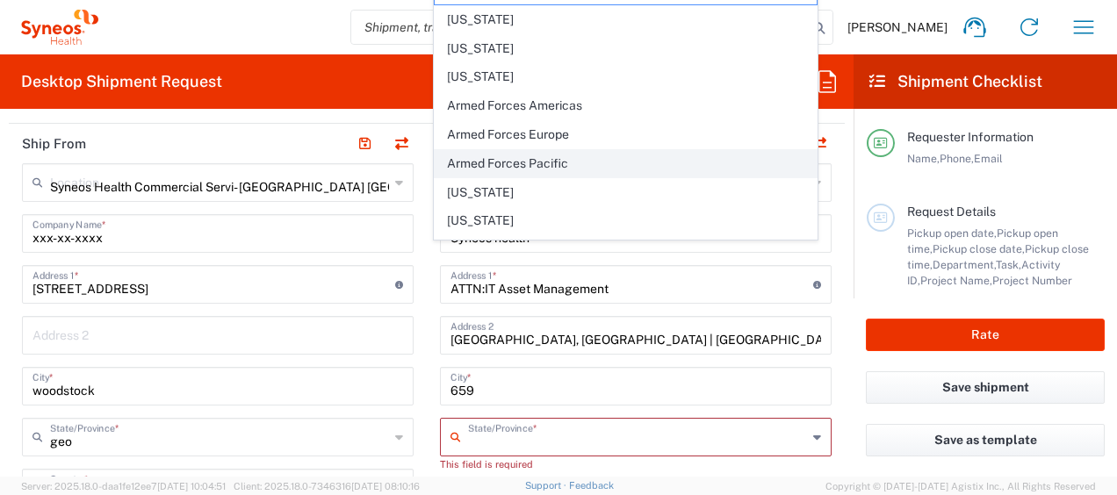
scroll to position [863, 0]
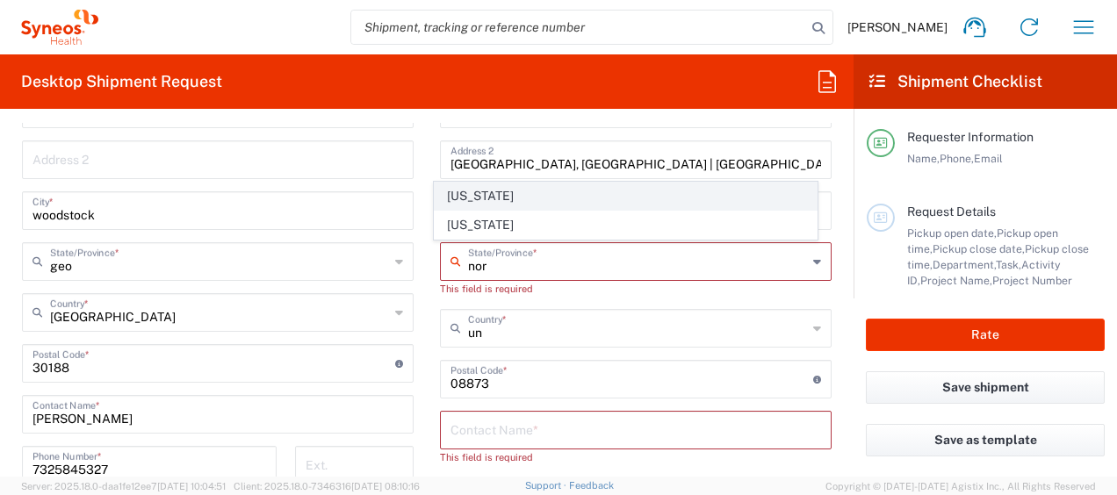
type input "nor"
click at [563, 194] on span "[US_STATE]" at bounding box center [625, 196] width 381 height 27
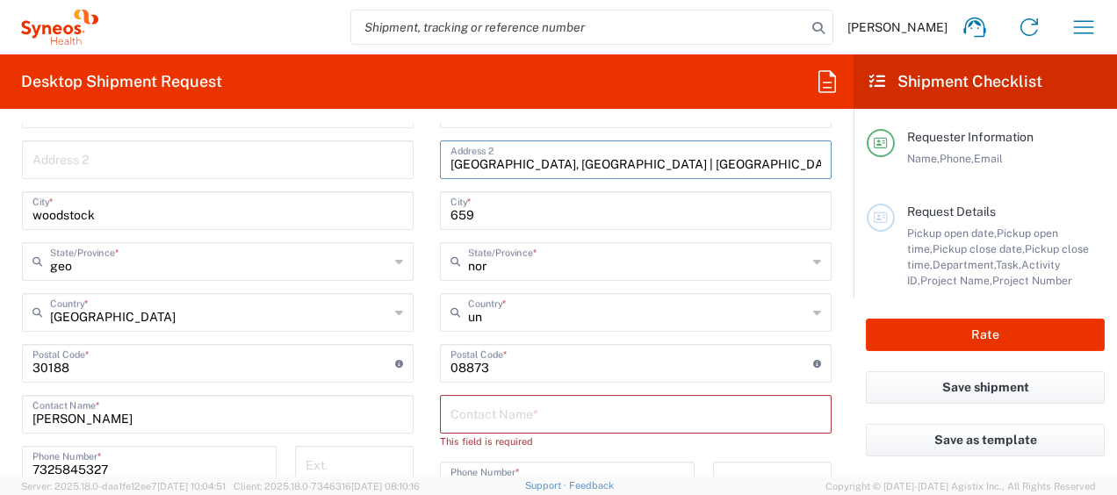
drag, startPoint x: 501, startPoint y: 161, endPoint x: 385, endPoint y: 160, distance: 115.9
click at [385, 160] on div "Ship From Syneos Health Commercial Servi- [GEOGRAPHIC_DATA] [GEOGRAPHIC_DATA] L…" at bounding box center [427, 348] width 836 height 800
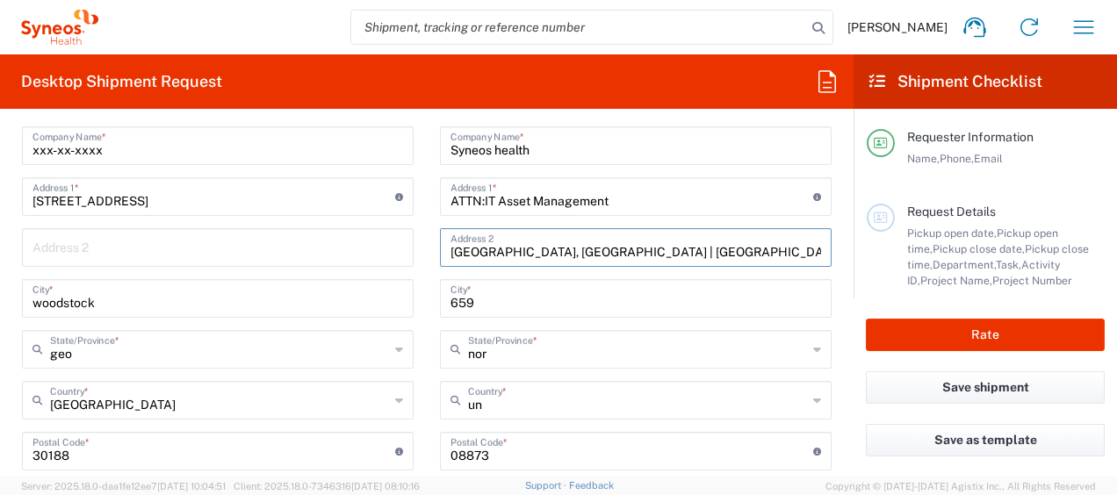
click at [638, 251] on input "[GEOGRAPHIC_DATA], [GEOGRAPHIC_DATA] | [GEOGRAPHIC_DATA] 27560" at bounding box center [636, 246] width 371 height 31
click at [377, 290] on div "Ship From Syneos Health Commercial Servi- [GEOGRAPHIC_DATA] [GEOGRAPHIC_DATA] L…" at bounding box center [427, 436] width 836 height 800
click at [473, 299] on input "659" at bounding box center [636, 297] width 371 height 31
click at [474, 299] on input "659" at bounding box center [636, 297] width 371 height 31
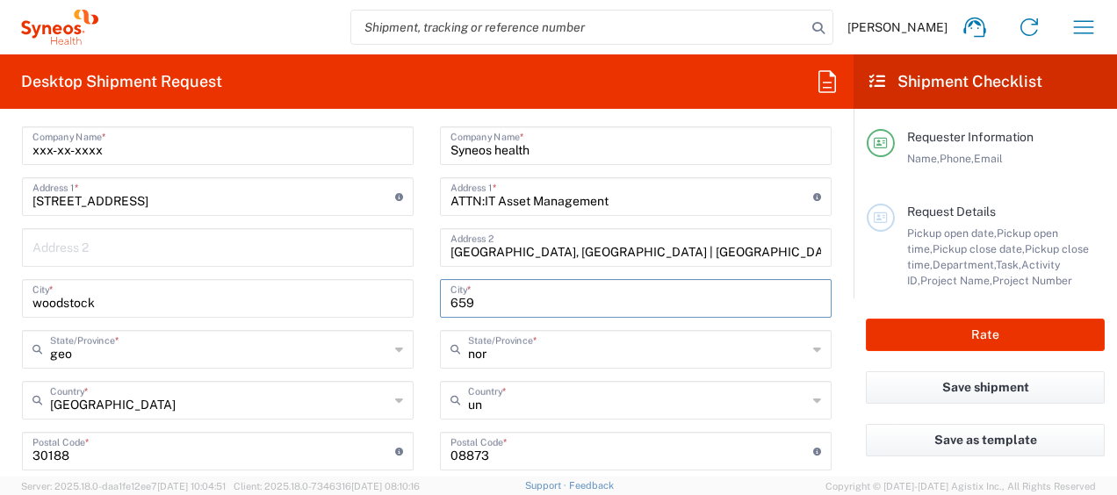
click at [474, 299] on input "659" at bounding box center [636, 297] width 371 height 31
click at [357, 302] on div "Ship From Syneos Health Commercial Servi- [GEOGRAPHIC_DATA] [GEOGRAPHIC_DATA] L…" at bounding box center [427, 436] width 836 height 800
click at [492, 293] on input "659" at bounding box center [636, 297] width 371 height 31
type input "6"
paste input "Morrisville"
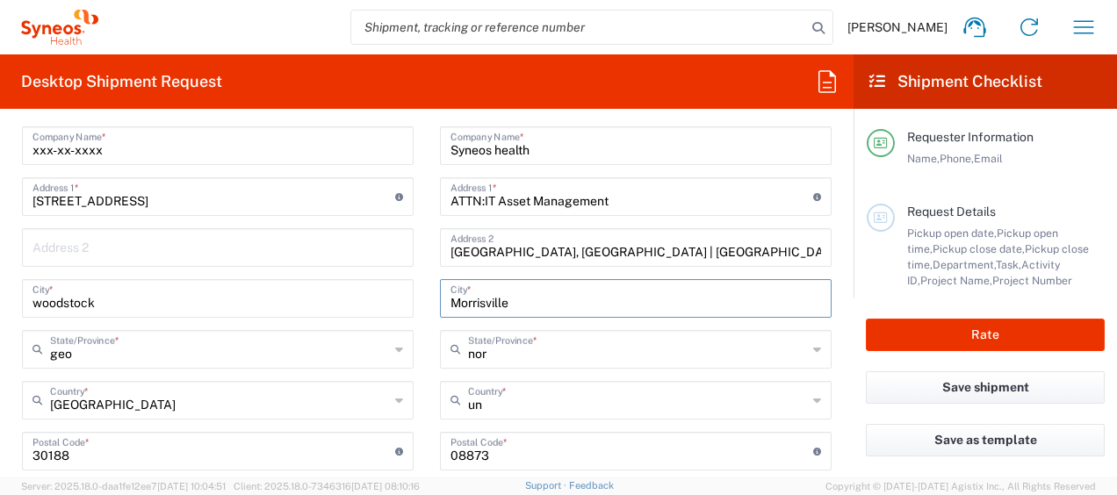
click at [485, 295] on input "Morrisville" at bounding box center [636, 297] width 371 height 31
paste input "Morrisville"
type input "Morrisville"
drag, startPoint x: 624, startPoint y: 242, endPoint x: 337, endPoint y: 246, distance: 286.4
click at [337, 245] on div "Ship From Syneos Health Commercial Servi- [GEOGRAPHIC_DATA] [GEOGRAPHIC_DATA] L…" at bounding box center [427, 436] width 836 height 800
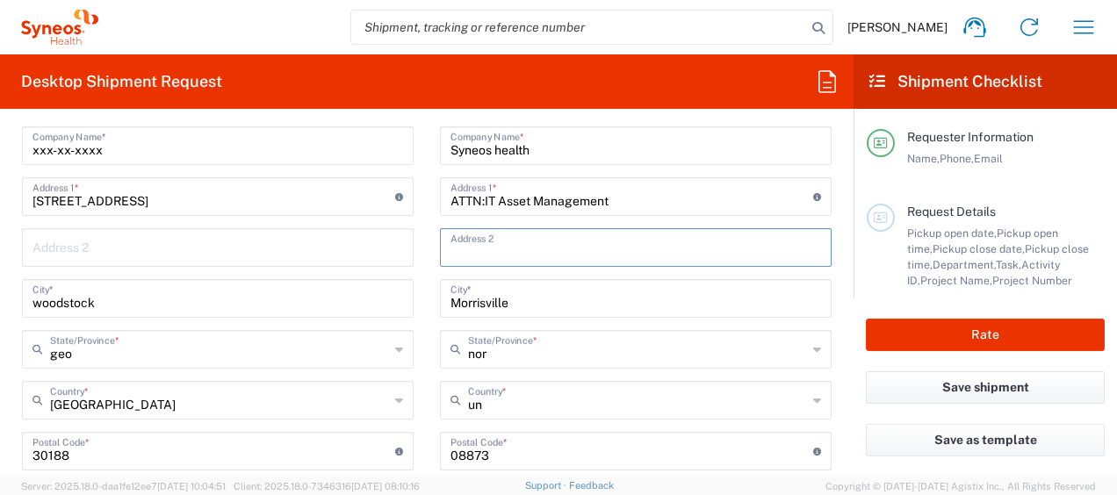
paste input "[GEOGRAPHIC_DATA]"
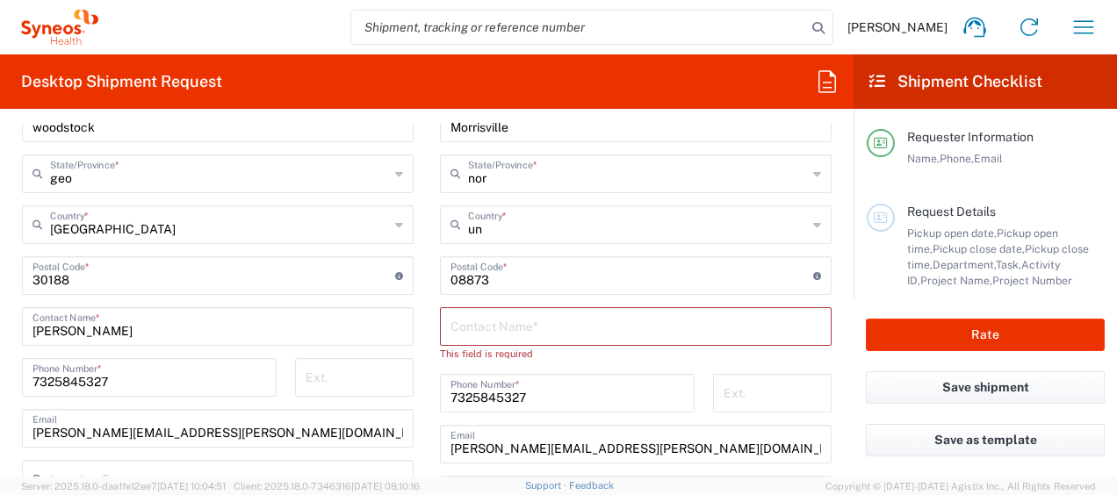
type input "[GEOGRAPHIC_DATA]"
click at [489, 323] on input "text" at bounding box center [636, 325] width 371 height 31
drag, startPoint x: 545, startPoint y: 276, endPoint x: 415, endPoint y: 269, distance: 130.2
click at [415, 269] on div "Ship From Syneos Health Commercial Servi- [GEOGRAPHIC_DATA] [GEOGRAPHIC_DATA] L…" at bounding box center [427, 260] width 836 height 800
paste input "27560"
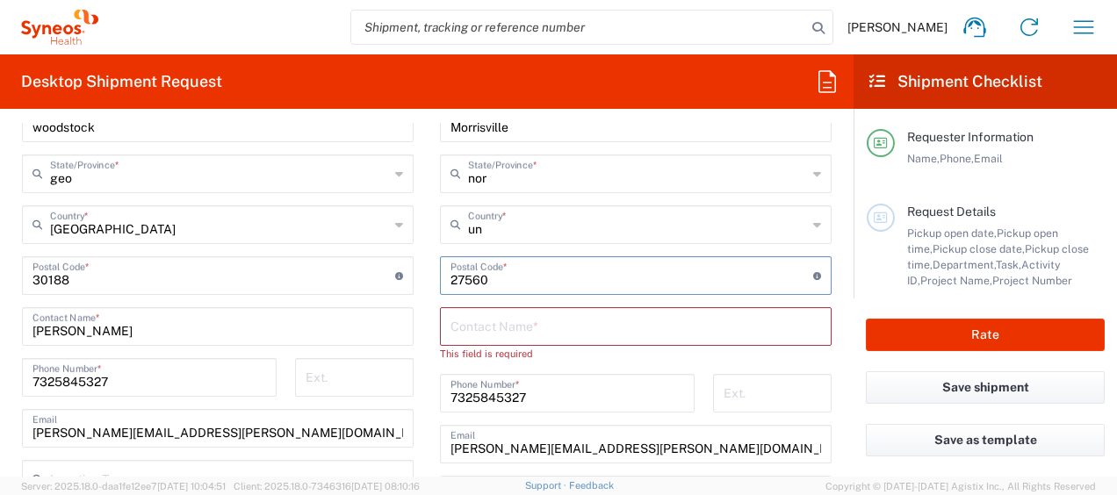
type input "27560"
click at [455, 327] on input "text" at bounding box center [636, 325] width 371 height 31
type input "[PERSON_NAME]"
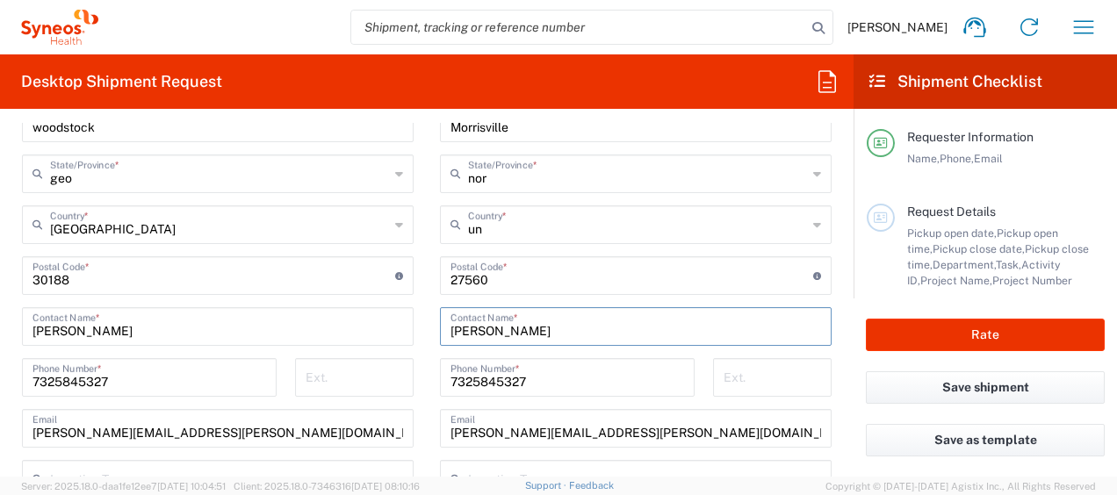
drag, startPoint x: 530, startPoint y: 329, endPoint x: 419, endPoint y: 321, distance: 110.9
click at [427, 321] on main "Location [PERSON_NAME] LLC-[GEOGRAPHIC_DATA] [GEOGRAPHIC_DATA] [GEOGRAPHIC_DATA…" at bounding box center [636, 269] width 418 height 738
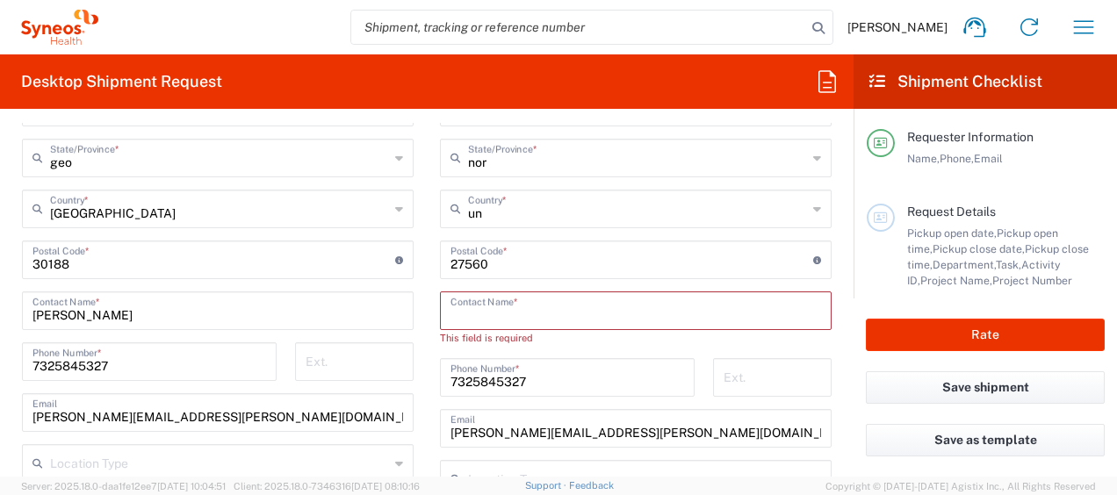
scroll to position [687, 0]
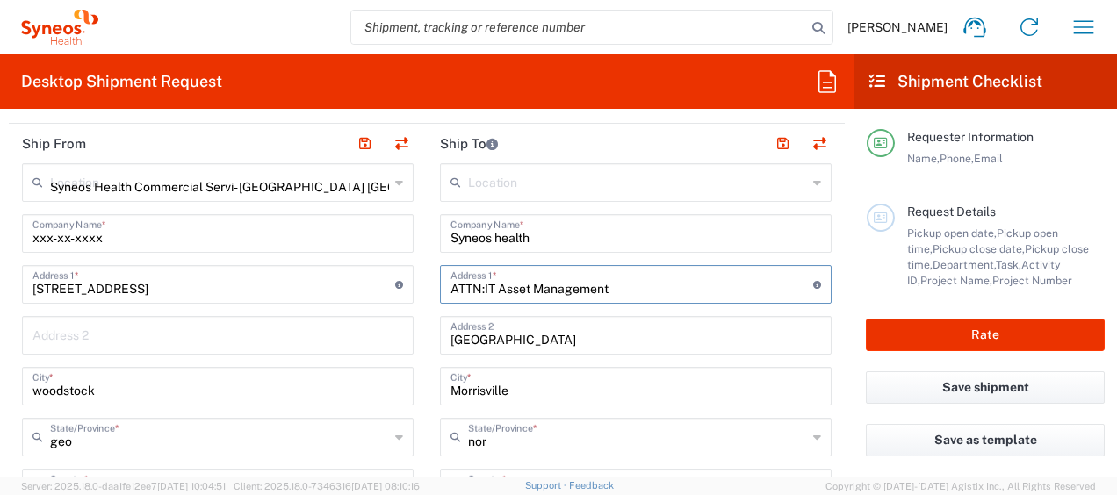
drag, startPoint x: 594, startPoint y: 296, endPoint x: 418, endPoint y: 283, distance: 176.2
click at [633, 293] on input "ATTN:IT Asset Management" at bounding box center [632, 283] width 363 height 31
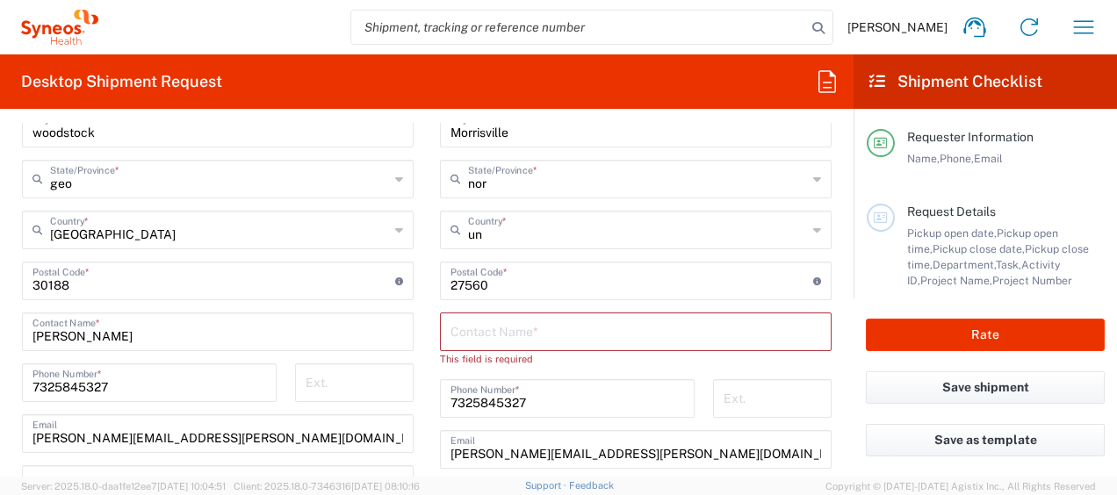
scroll to position [950, 0]
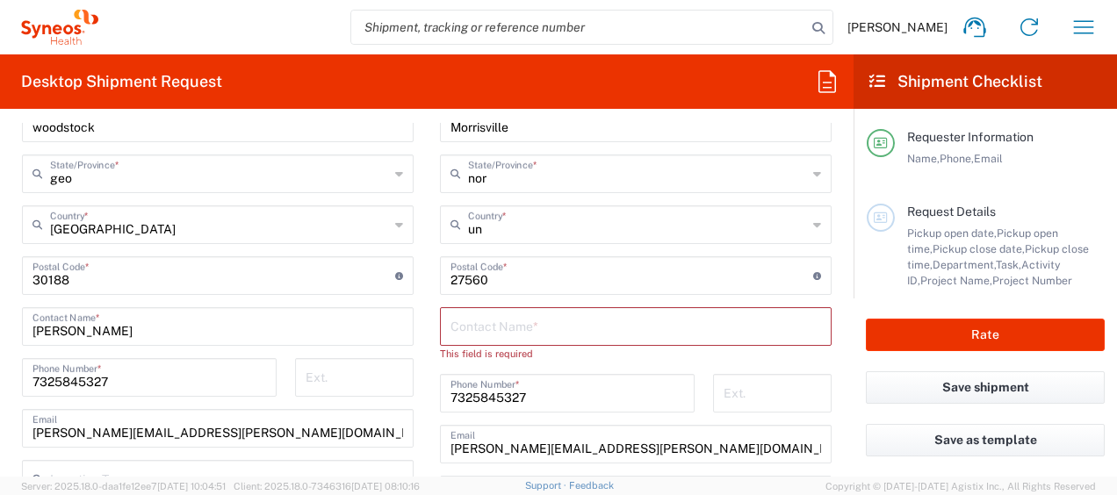
click at [560, 322] on input "text" at bounding box center [636, 325] width 371 height 31
paste input "ATTN:IT Asset Management"
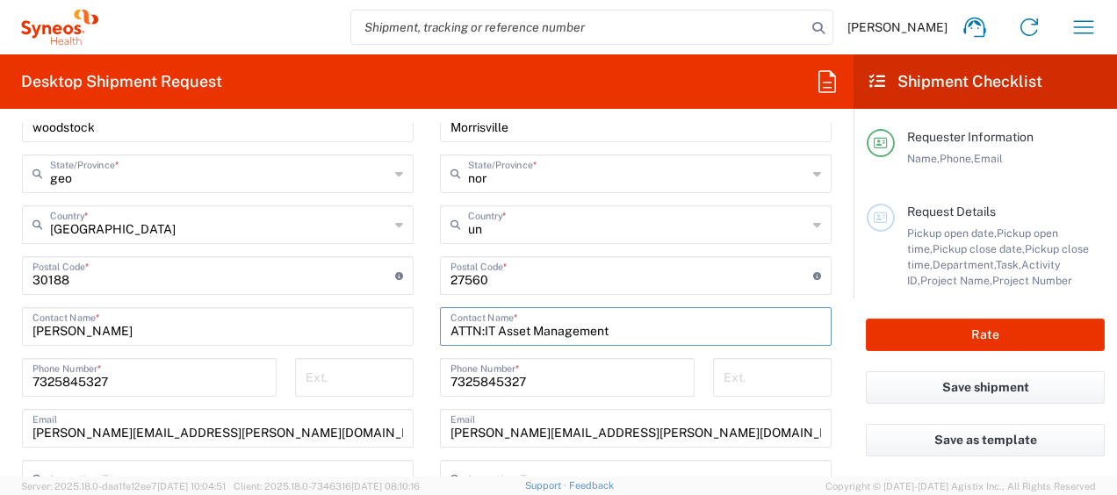
scroll to position [1038, 0]
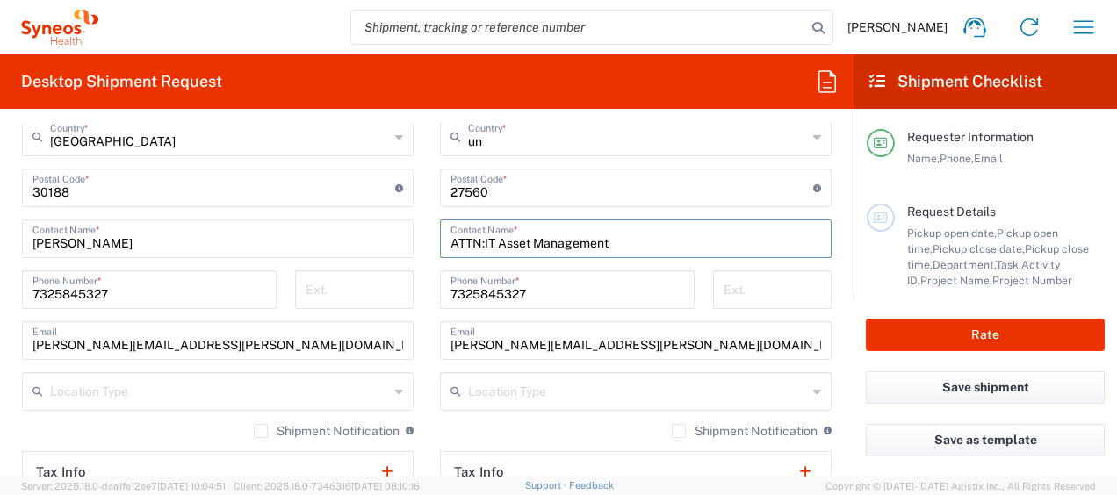
type input "ATTN:IT Asset Management"
drag, startPoint x: 256, startPoint y: 327, endPoint x: -4, endPoint y: 331, distance: 260.0
click at [0, 331] on html "[PERSON_NAME] Home Shipment estimator Shipment tracking Desktop shipment reques…" at bounding box center [558, 247] width 1117 height 495
click at [0, 234] on html "[PERSON_NAME] Home Shipment estimator Shipment tracking Desktop shipment reques…" at bounding box center [558, 247] width 1117 height 495
type input "[PERSON_NAME]"
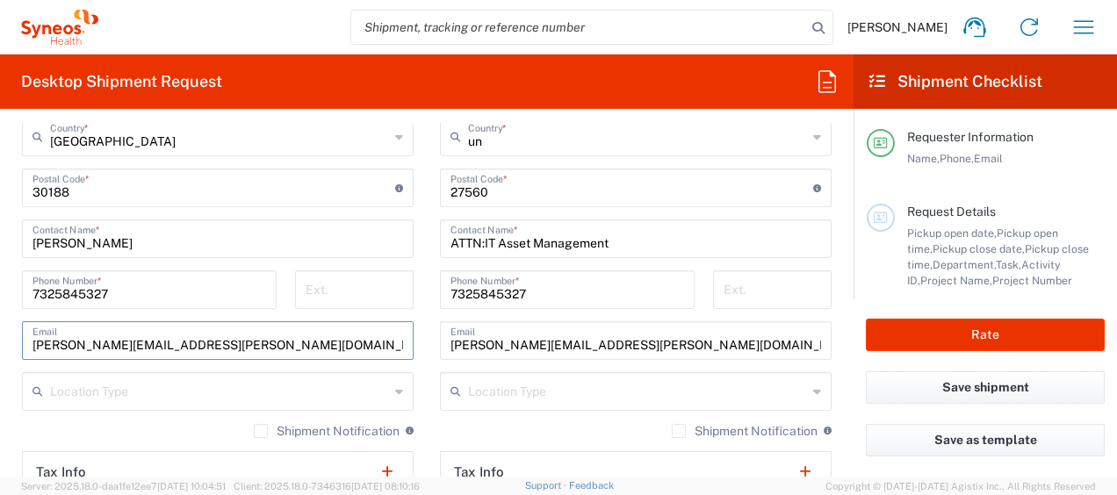
drag, startPoint x: 260, startPoint y: 336, endPoint x: -42, endPoint y: 334, distance: 302.2
click at [0, 334] on html "[PERSON_NAME] Home Shipment estimator Shipment tracking Desktop shipment reques…" at bounding box center [558, 247] width 1117 height 495
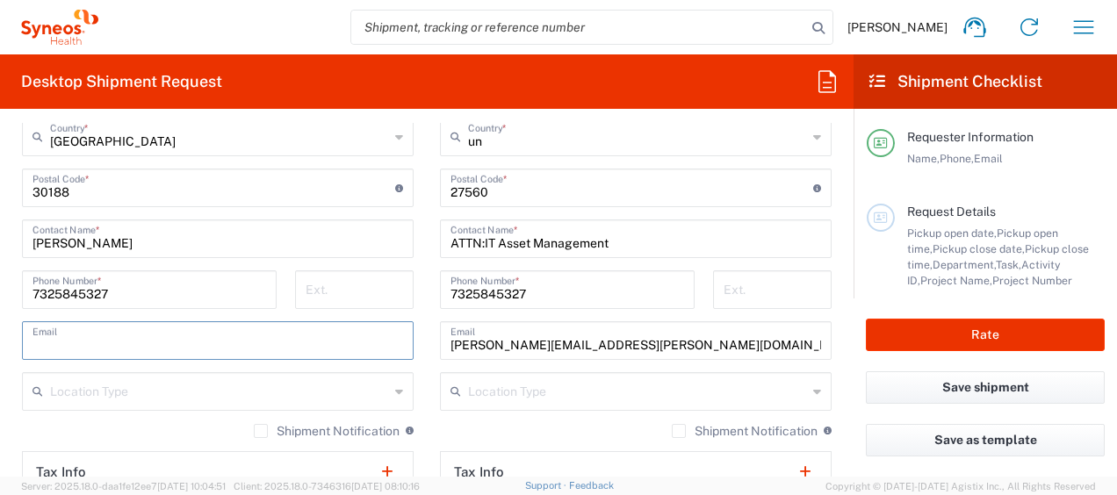
paste input "[EMAIL_ADDRESS][DOMAIN_NAME]"
type input "[EMAIL_ADDRESS][DOMAIN_NAME]"
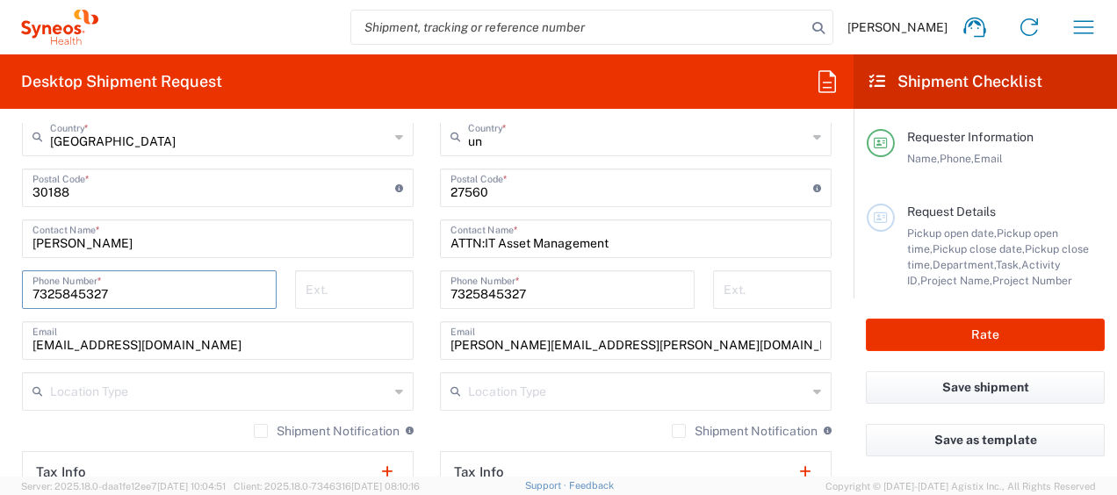
drag, startPoint x: 153, startPoint y: 291, endPoint x: 39, endPoint y: 297, distance: 114.4
click at [0, 264] on html "[PERSON_NAME] Home Shipment estimator Shipment tracking Desktop shipment reques…" at bounding box center [558, 247] width 1117 height 495
paste input "[PHONE_NUMBER]"
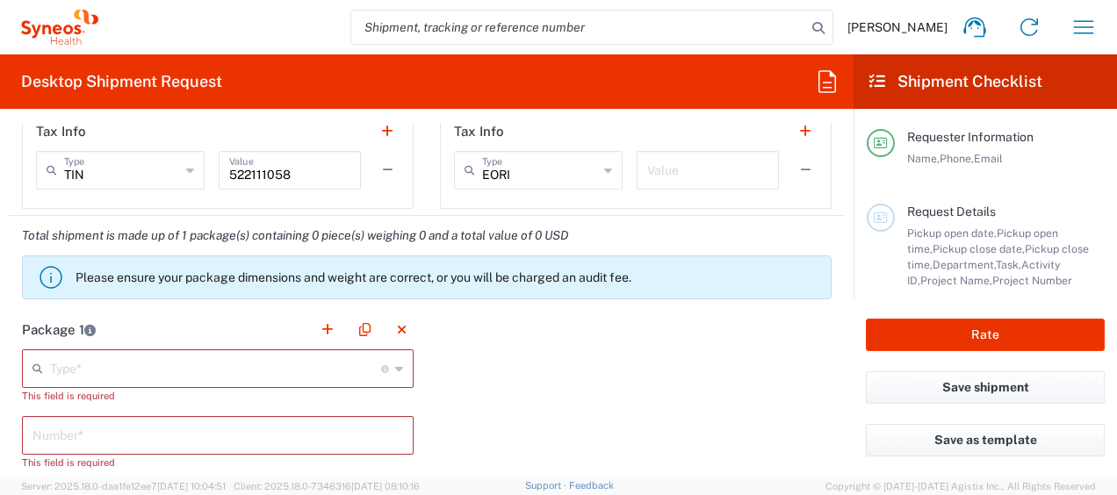
scroll to position [1390, 0]
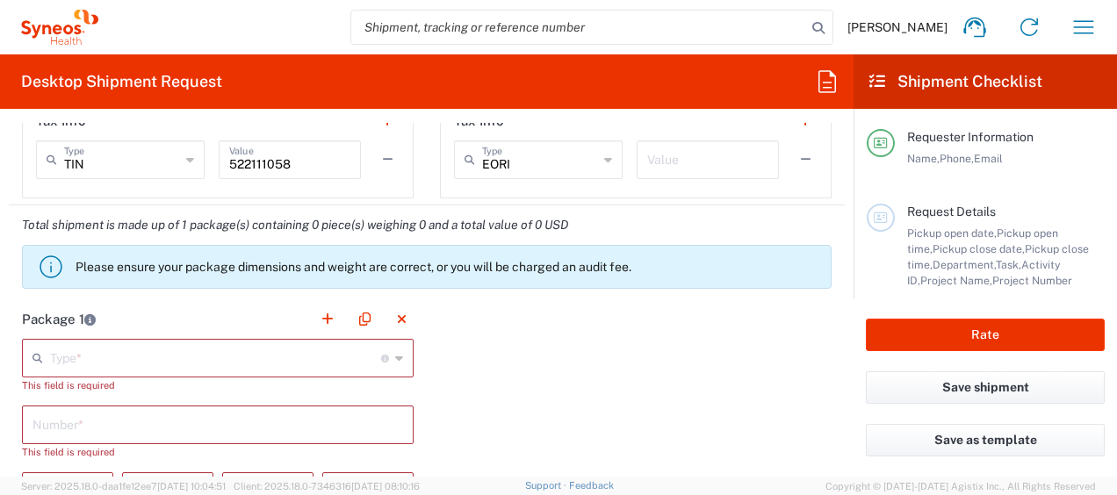
type input "[PHONE_NUMBER]"
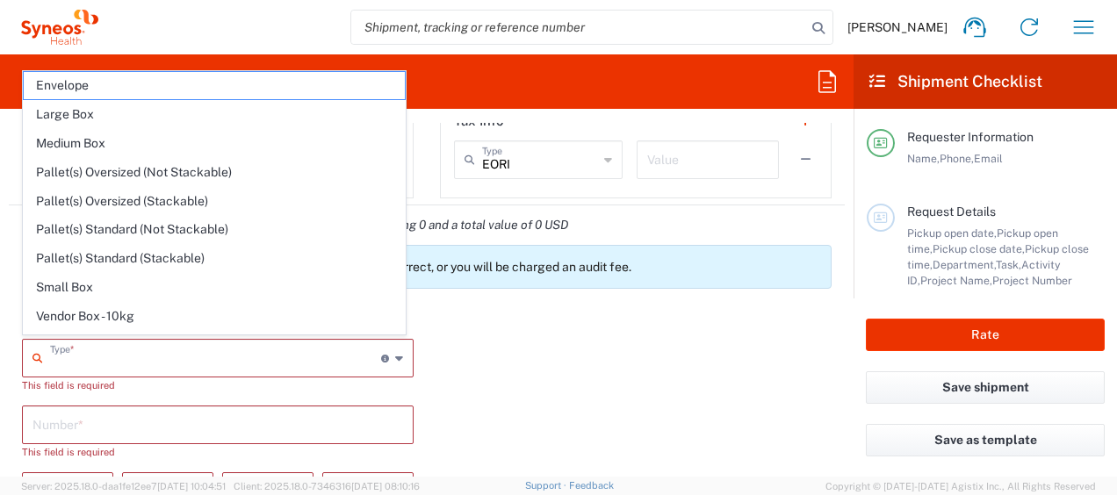
click at [305, 363] on input "text" at bounding box center [215, 357] width 331 height 31
click at [126, 110] on span "Large Box" at bounding box center [214, 114] width 381 height 27
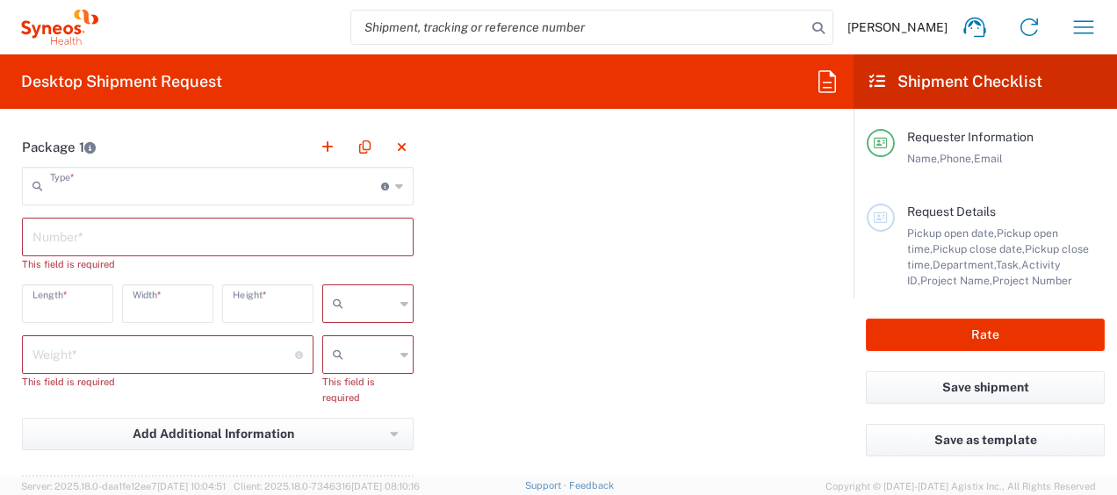
scroll to position [1565, 0]
click at [127, 229] on input "text" at bounding box center [218, 232] width 371 height 31
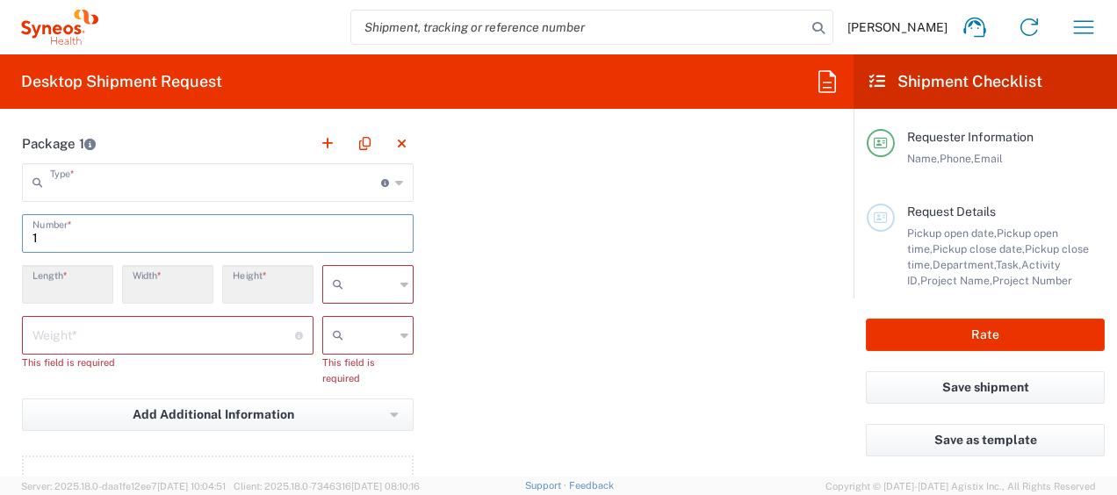
type input "1"
click at [156, 327] on input "number" at bounding box center [164, 334] width 263 height 31
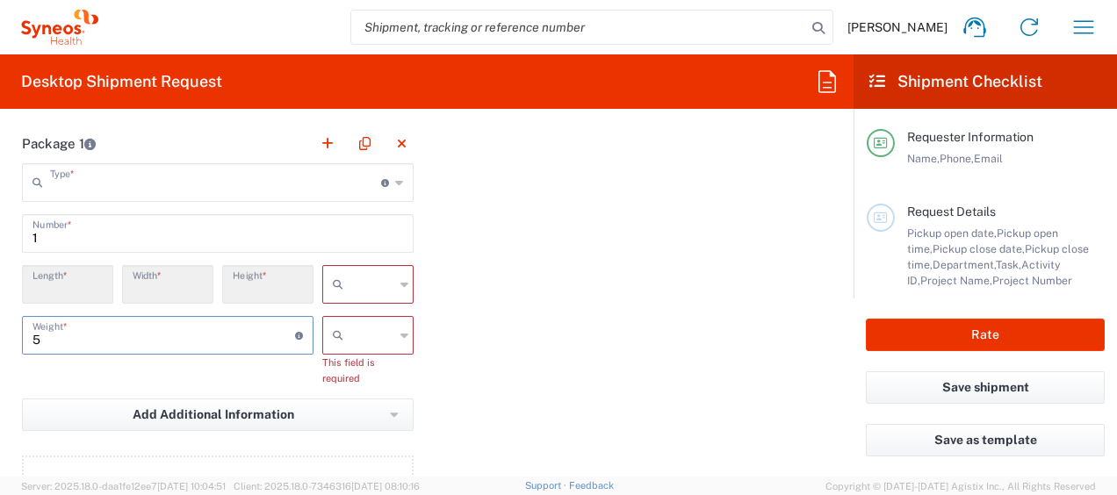
click at [737, 255] on div "Package 1 Type * Material used to package goods Envelope Large Box Medium Box P…" at bounding box center [427, 332] width 836 height 417
click at [363, 329] on input "text" at bounding box center [372, 335] width 44 height 28
click at [361, 397] on span "lbs" at bounding box center [362, 399] width 86 height 27
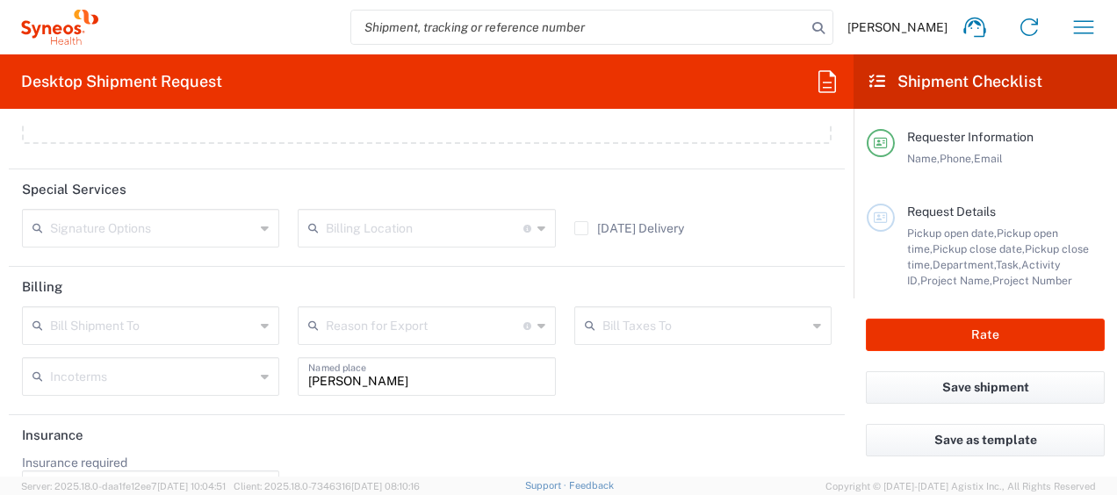
scroll to position [2196, 0]
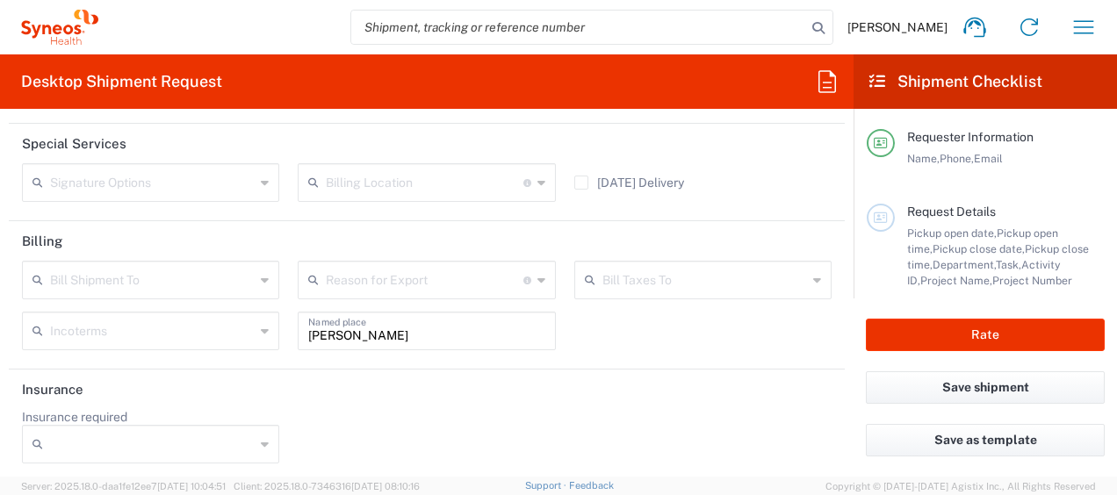
click at [206, 278] on input "text" at bounding box center [152, 279] width 205 height 31
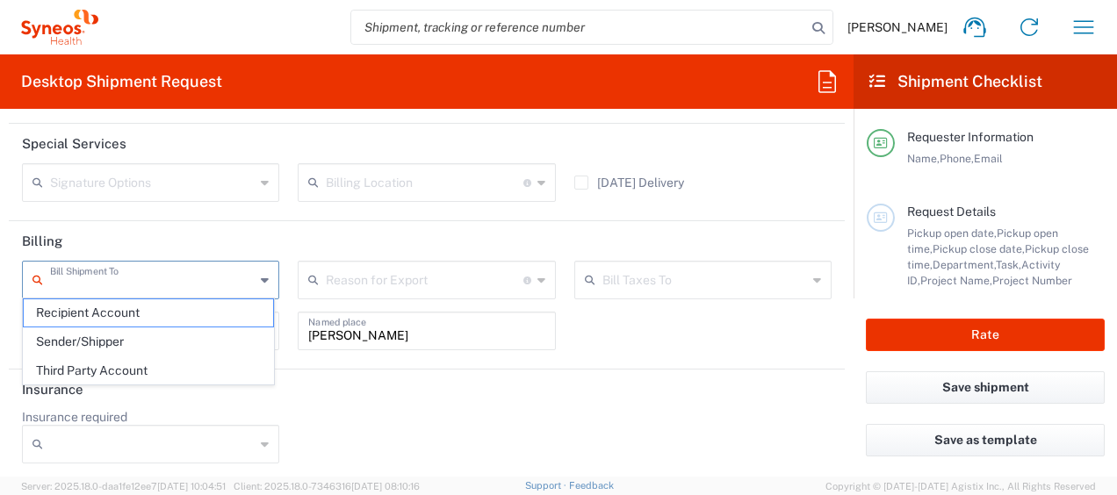
click at [154, 314] on span "Recipient Account" at bounding box center [148, 313] width 249 height 27
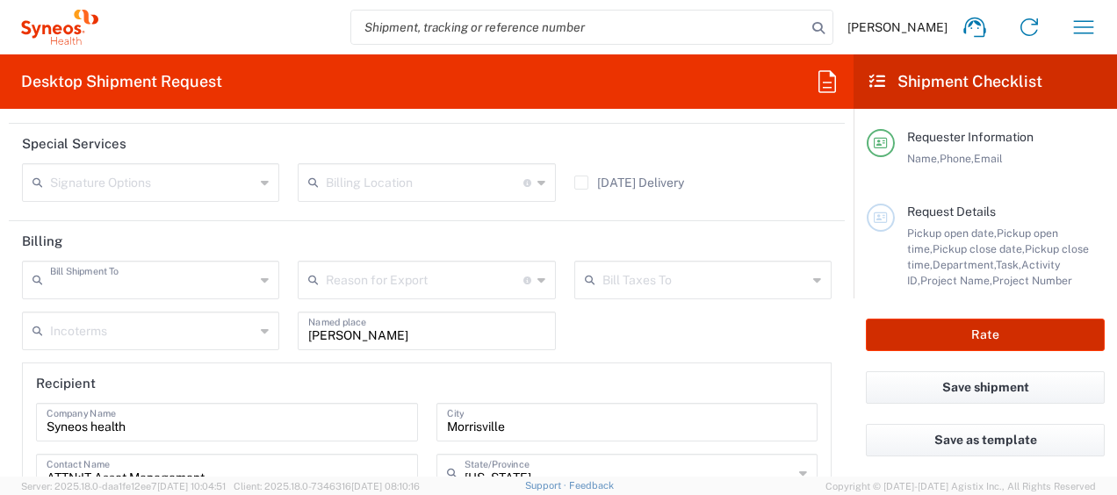
click at [979, 335] on button "Rate" at bounding box center [985, 335] width 239 height 33
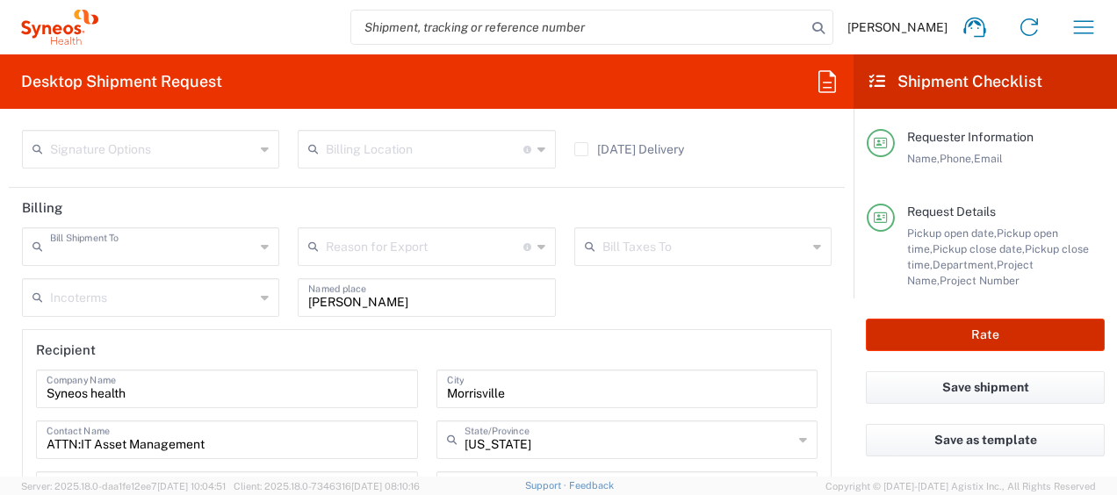
scroll to position [2147, 0]
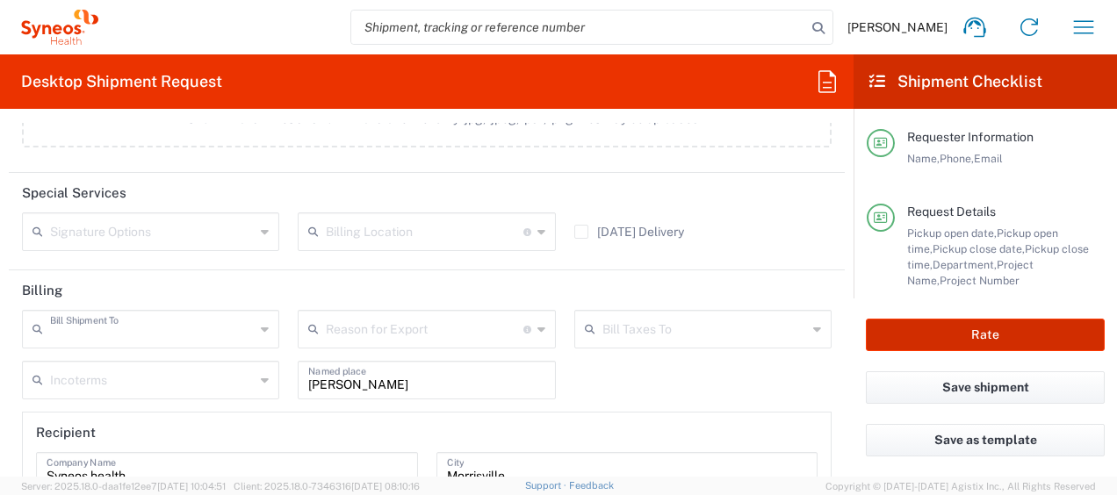
click at [975, 336] on button "Rate" at bounding box center [985, 335] width 239 height 33
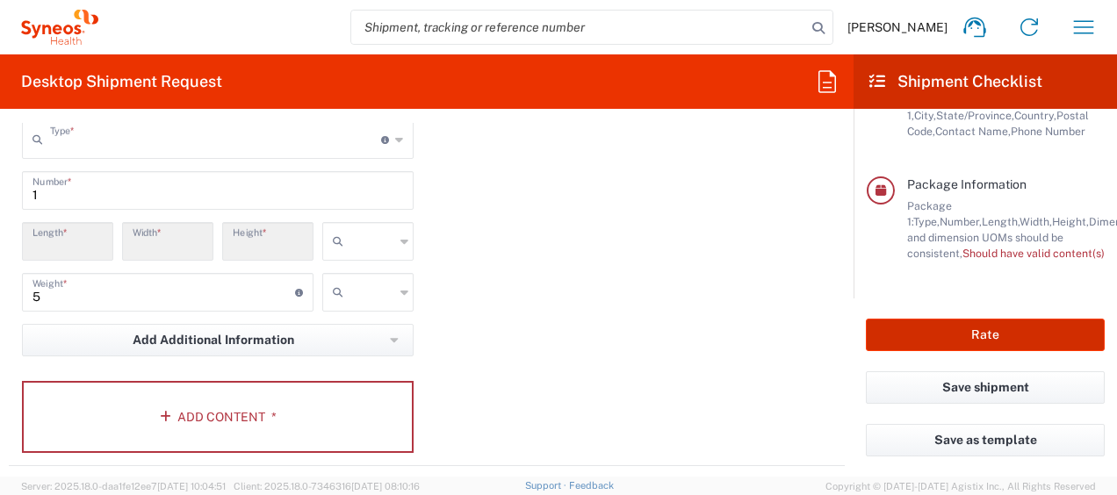
scroll to position [1571, 0]
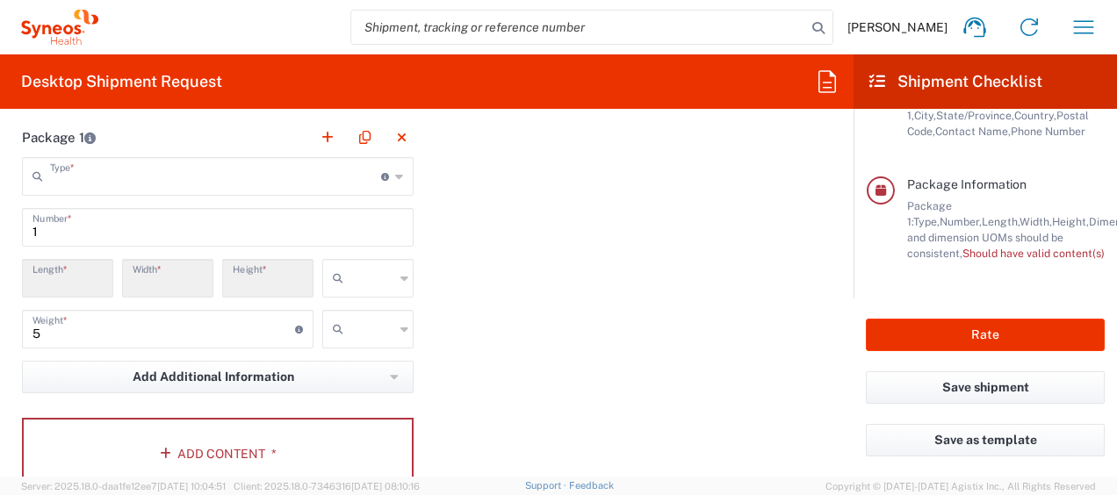
click at [257, 280] on input "number" at bounding box center [268, 277] width 70 height 31
drag, startPoint x: 257, startPoint y: 280, endPoint x: 147, endPoint y: 279, distance: 110.7
click at [147, 279] on div "Length * Width * Height * in cm ft" at bounding box center [218, 284] width 401 height 51
click at [680, 265] on div "Package 1 Type * Material used to package goods Envelope Large Box Medium Box P…" at bounding box center [427, 311] width 836 height 386
drag, startPoint x: 61, startPoint y: 332, endPoint x: 5, endPoint y: 325, distance: 56.7
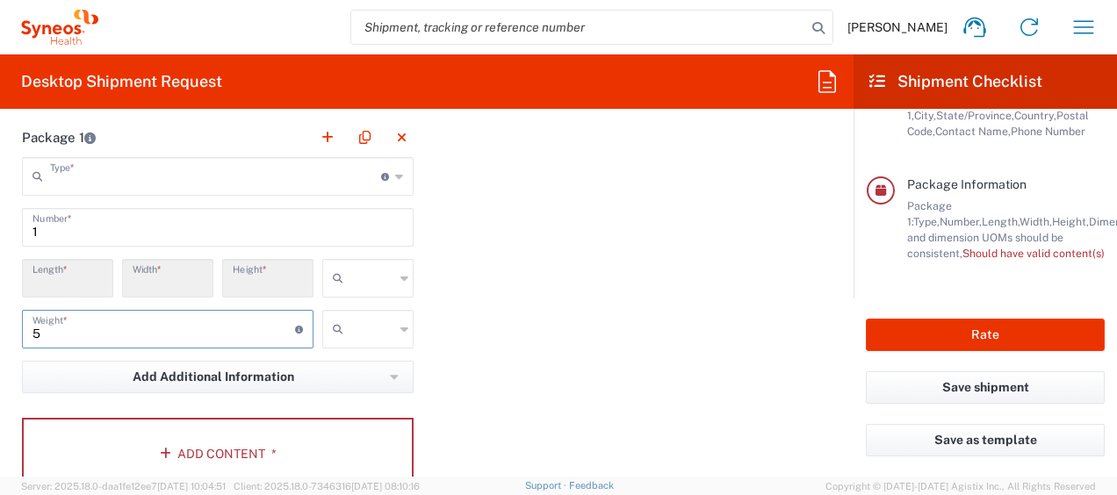
click at [7, 325] on form "Requester Information [PERSON_NAME] Name * [PHONE_NUMBER] Phone * [PERSON_NAME]…" at bounding box center [427, 300] width 854 height 354
type input "10"
click at [167, 274] on input "number" at bounding box center [168, 277] width 70 height 31
click at [258, 275] on input "number" at bounding box center [268, 277] width 70 height 31
click at [241, 280] on input "number" at bounding box center [268, 277] width 70 height 31
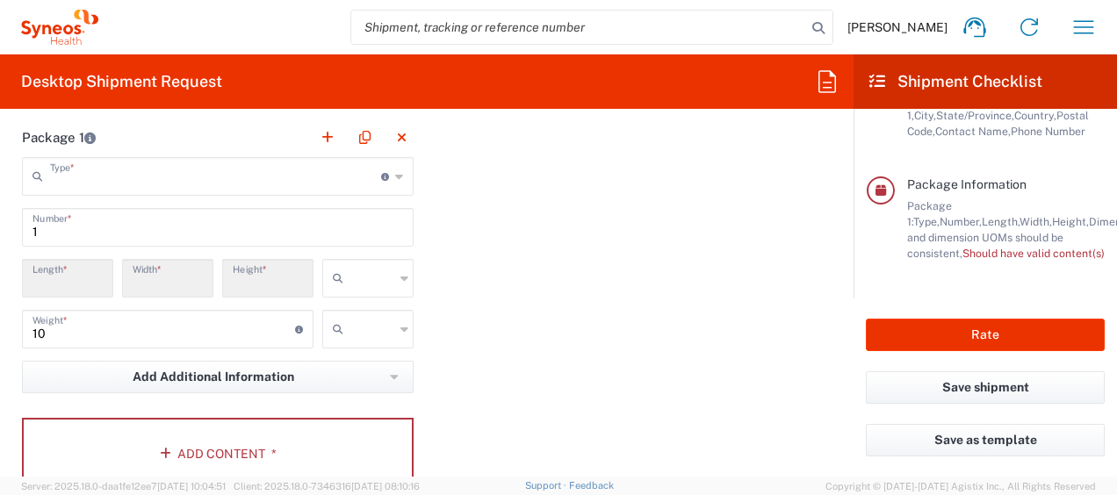
click at [240, 280] on input "number" at bounding box center [268, 277] width 70 height 31
type input "3"
click at [239, 285] on input "3" at bounding box center [268, 277] width 70 height 31
drag, startPoint x: 200, startPoint y: 278, endPoint x: 357, endPoint y: 313, distance: 160.3
click at [199, 278] on div "Length * Width * 3 Height * in cm ft" at bounding box center [218, 284] width 401 height 51
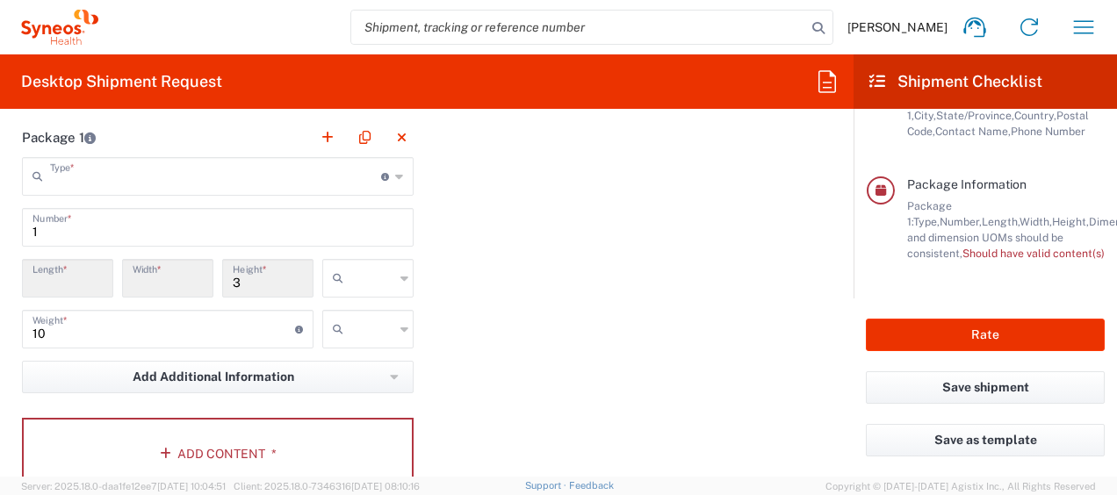
click at [285, 281] on input "3" at bounding box center [268, 277] width 70 height 31
click at [251, 280] on input "3" at bounding box center [268, 277] width 70 height 31
drag, startPoint x: 252, startPoint y: 283, endPoint x: 83, endPoint y: 269, distance: 169.2
click at [62, 269] on div "Length * Width * 3 Height * in cm ft" at bounding box center [218, 284] width 401 height 51
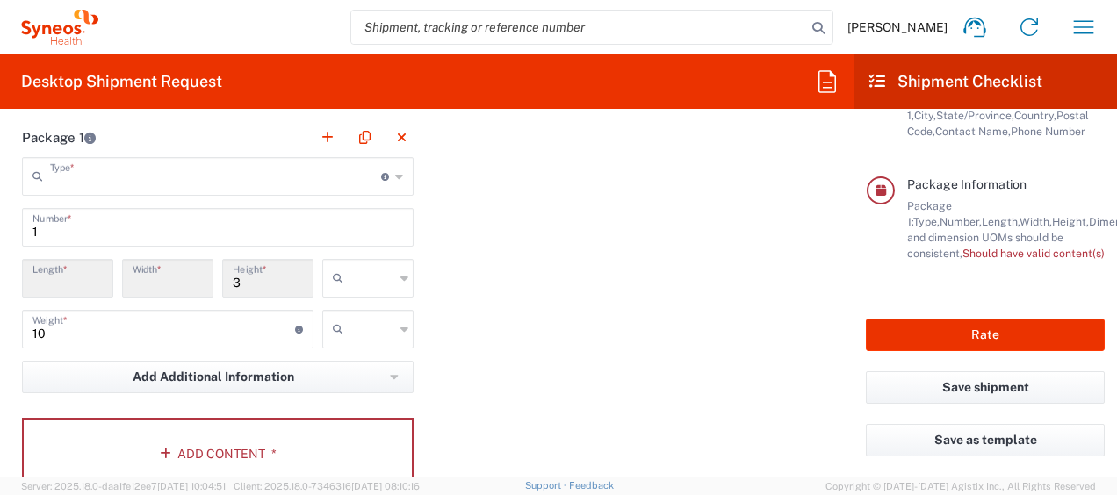
click at [495, 278] on div "Package 1 Type * Material used to package goods Envelope Large Box Medium Box P…" at bounding box center [427, 311] width 836 height 386
click at [399, 170] on div "Type * Material used to package goods" at bounding box center [218, 176] width 392 height 39
click at [390, 172] on div "Type * Material used to package goods" at bounding box center [218, 176] width 392 height 39
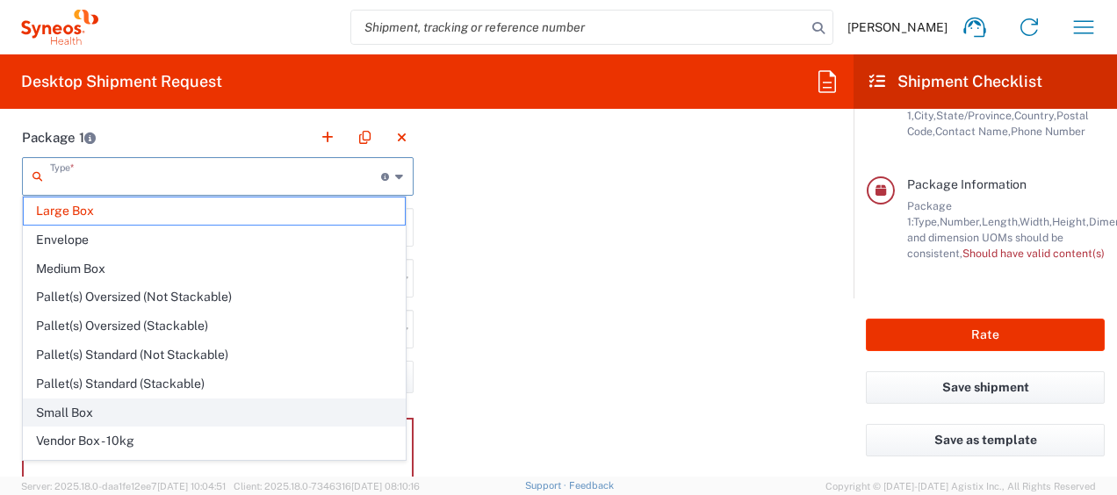
click at [135, 411] on span "Small Box" at bounding box center [214, 413] width 381 height 27
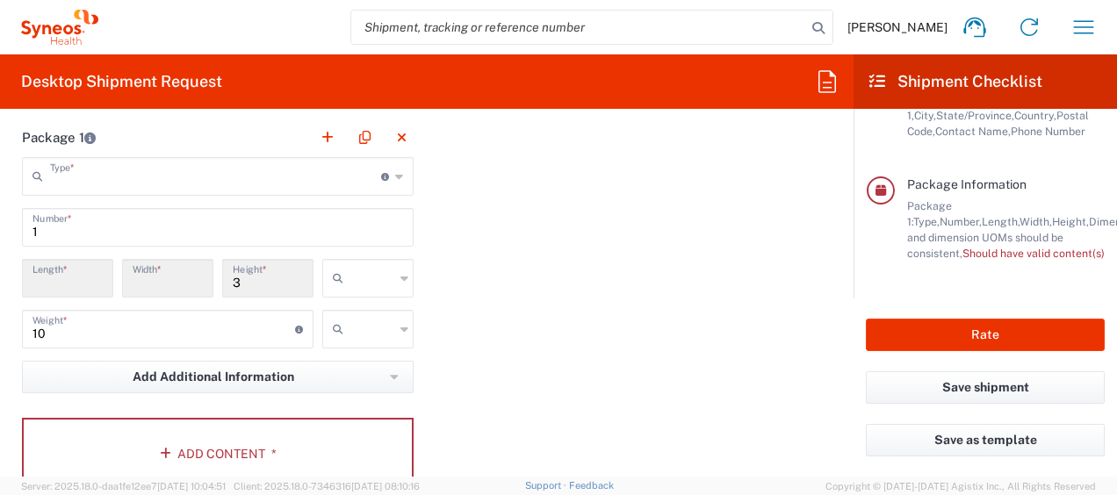
click at [529, 292] on div "Package 1 Type * Material used to package goods Large Box Envelope Medium Box P…" at bounding box center [427, 311] width 836 height 386
drag, startPoint x: 112, startPoint y: 333, endPoint x: 17, endPoint y: 325, distance: 96.1
click at [17, 325] on main "Type * Material used to package goods Large Box Envelope Medium Box Pallet(s) O…" at bounding box center [218, 326] width 418 height 339
click at [559, 283] on div "Package 1 Type * Material used to package goods Large Box Envelope Medium Box P…" at bounding box center [427, 311] width 836 height 386
click at [1027, 341] on button "Rate" at bounding box center [985, 335] width 239 height 33
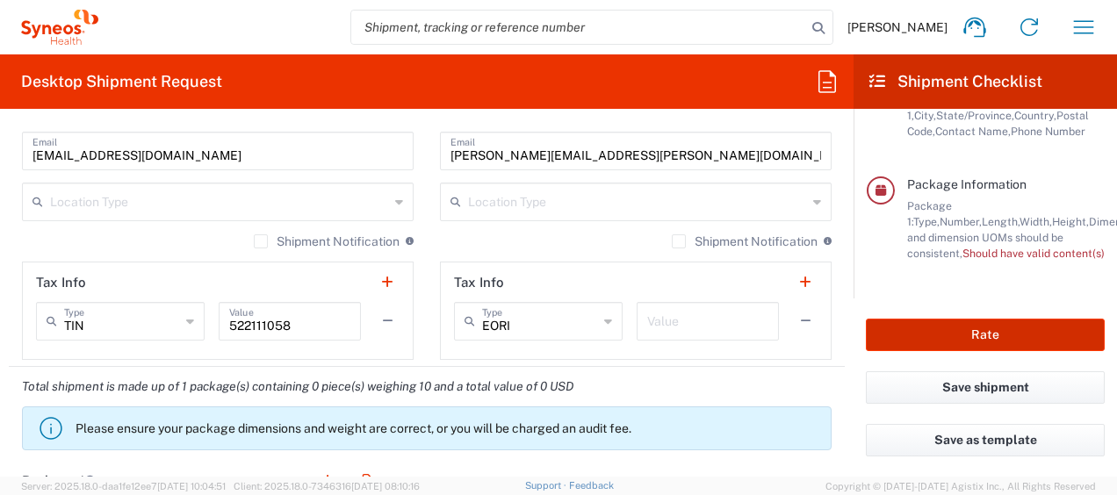
scroll to position [1308, 0]
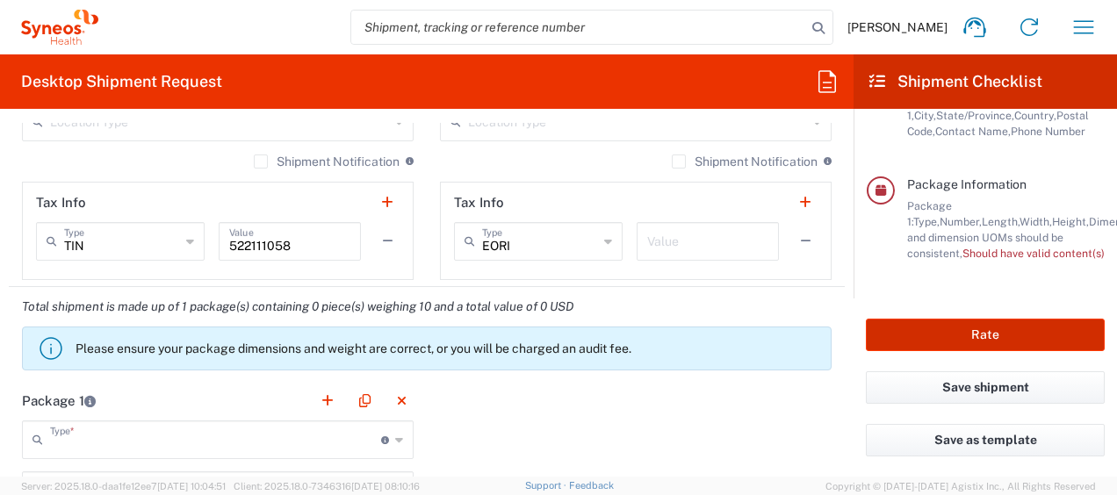
click at [994, 326] on button "Rate" at bounding box center [985, 335] width 239 height 33
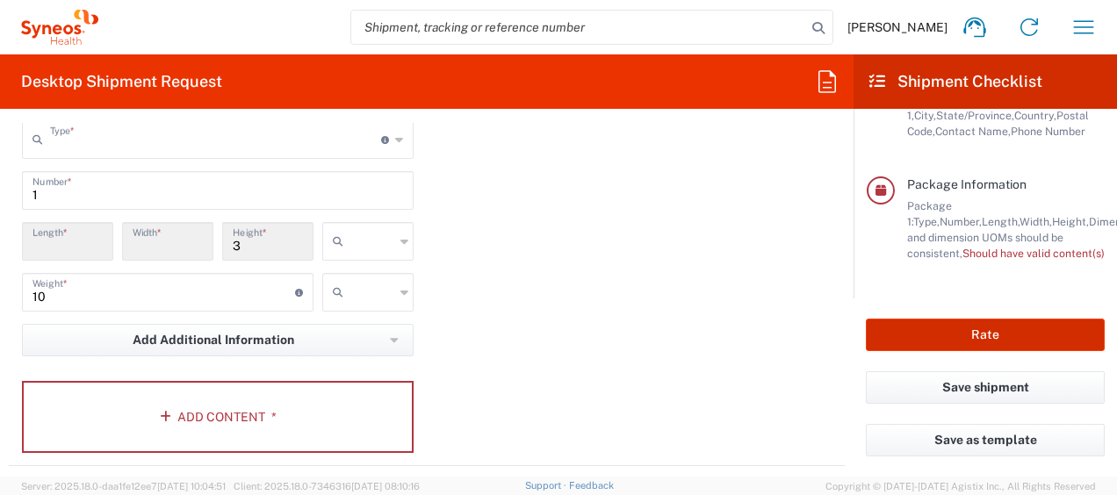
scroll to position [1484, 0]
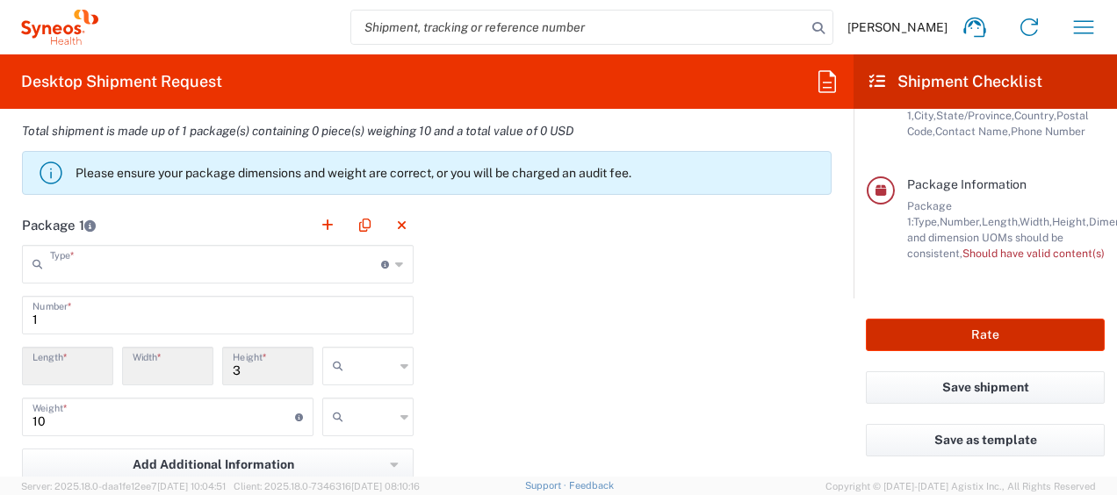
click at [1001, 335] on button "Rate" at bounding box center [985, 335] width 239 height 33
drag, startPoint x: 1001, startPoint y: 335, endPoint x: 390, endPoint y: 265, distance: 615.3
click at [1001, 334] on button "Rate" at bounding box center [985, 335] width 239 height 33
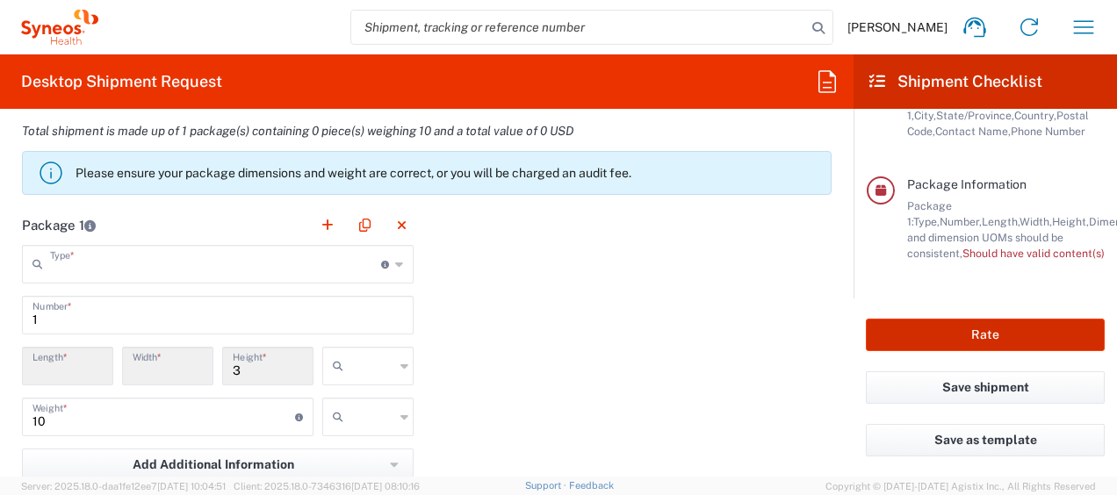
click at [1001, 334] on button "Rate" at bounding box center [985, 335] width 239 height 33
click at [69, 364] on input "number" at bounding box center [68, 365] width 70 height 31
click at [395, 262] on icon at bounding box center [399, 264] width 8 height 28
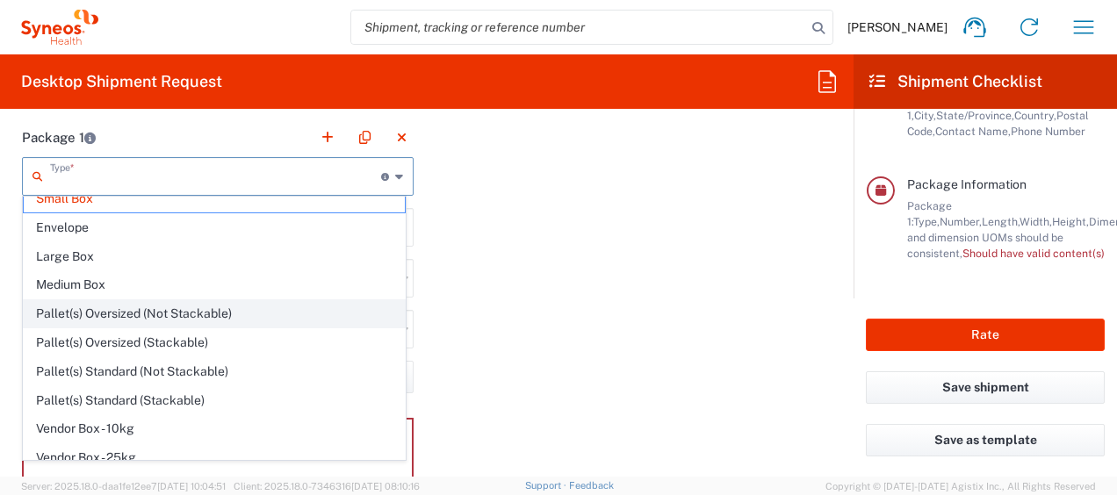
scroll to position [47, 0]
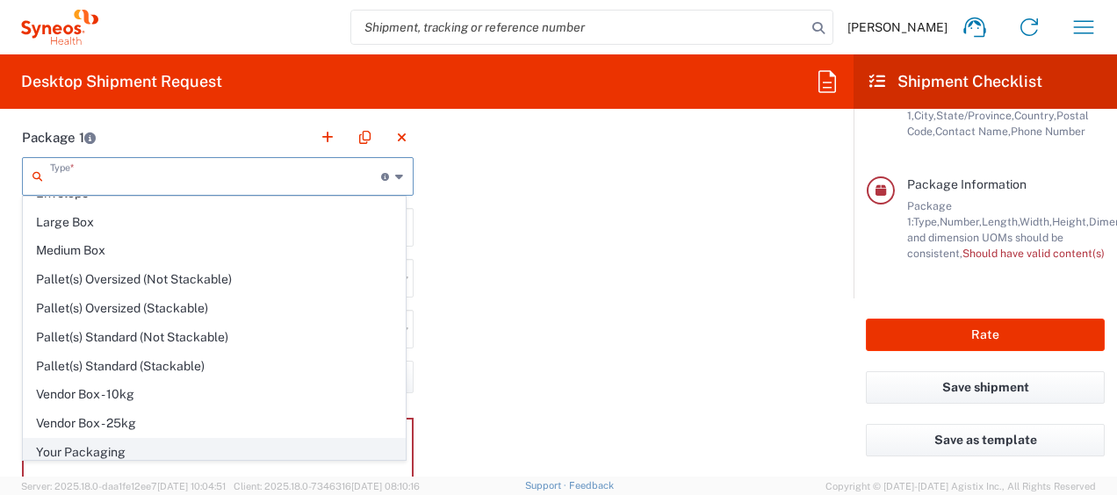
click at [62, 444] on span "Your Packaging" at bounding box center [214, 452] width 381 height 27
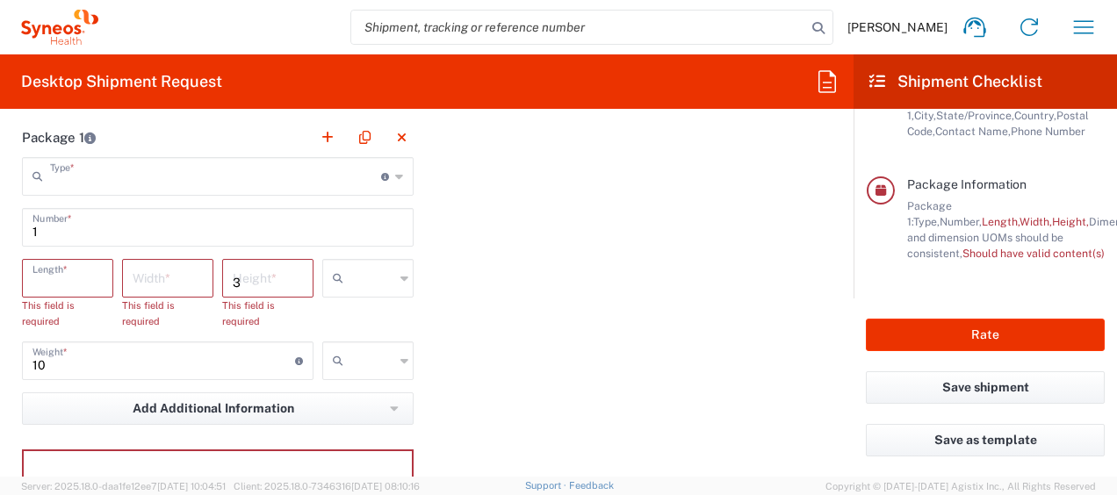
click at [49, 278] on input "number" at bounding box center [68, 277] width 70 height 31
type input "14"
click at [176, 281] on input "number" at bounding box center [168, 277] width 70 height 31
type input "14"
drag, startPoint x: 295, startPoint y: 285, endPoint x: 452, endPoint y: 293, distance: 157.4
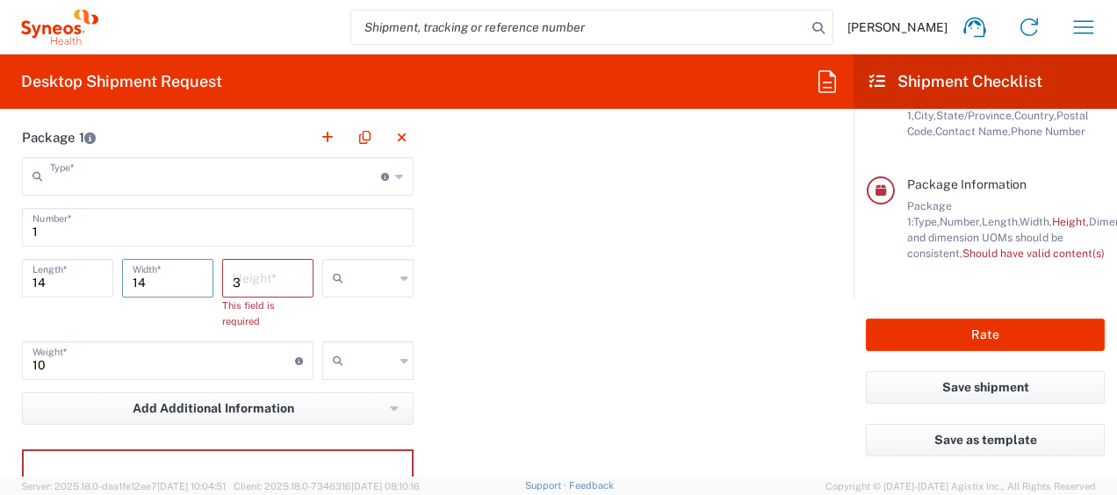
click at [295, 285] on input "3" at bounding box center [268, 277] width 70 height 31
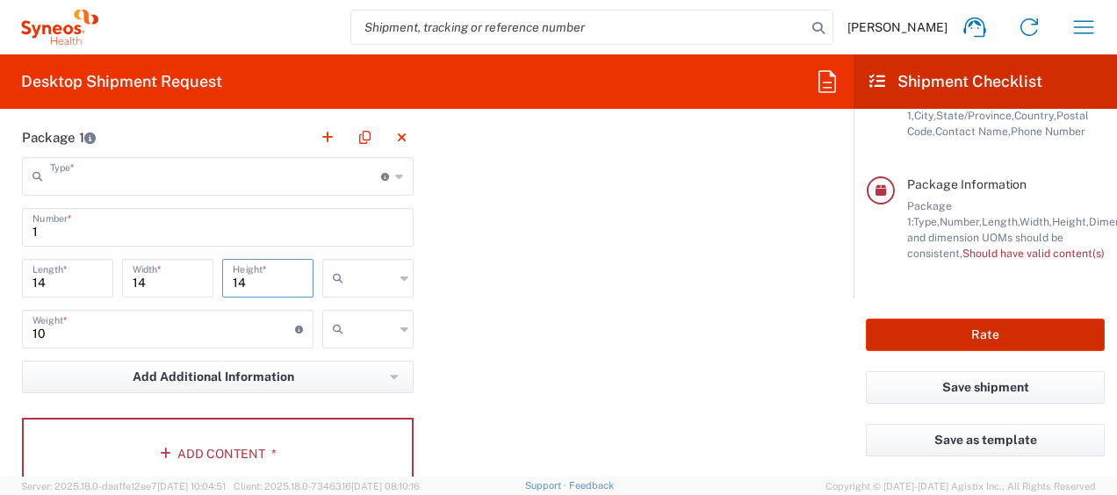
type input "14"
click at [949, 325] on button "Rate" at bounding box center [985, 335] width 239 height 33
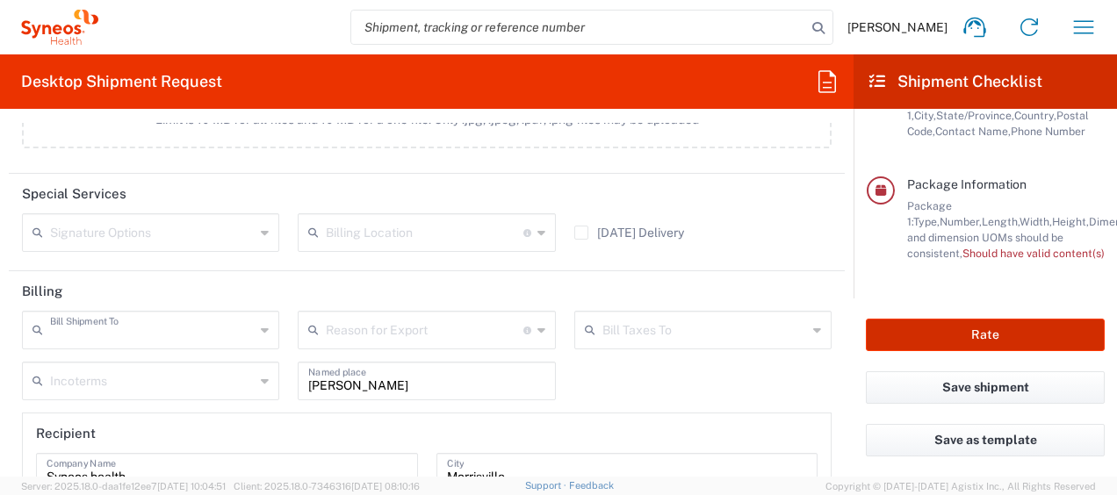
scroll to position [2186, 0]
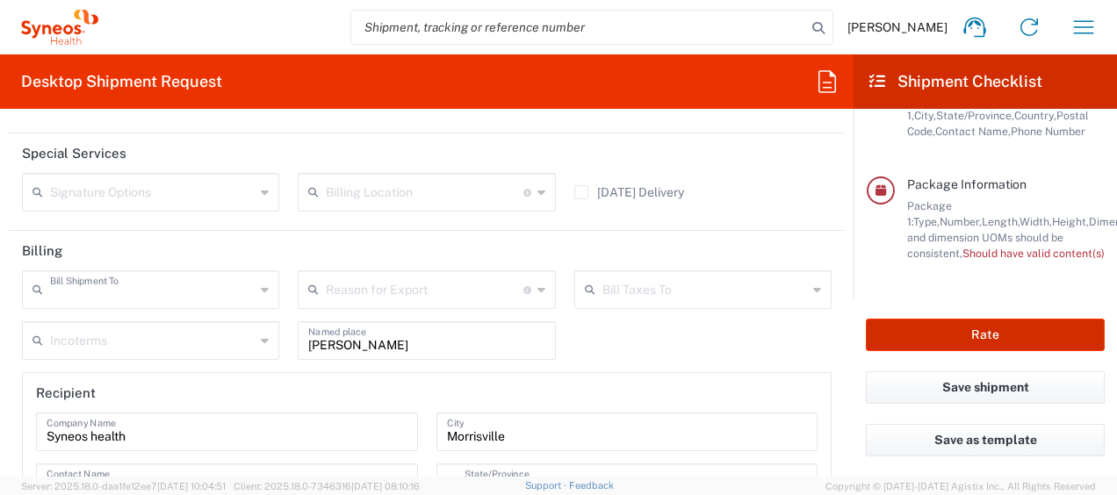
click at [979, 334] on button "Rate" at bounding box center [985, 335] width 239 height 33
